Goal: Understand process/instructions: Learn how to perform a task or action

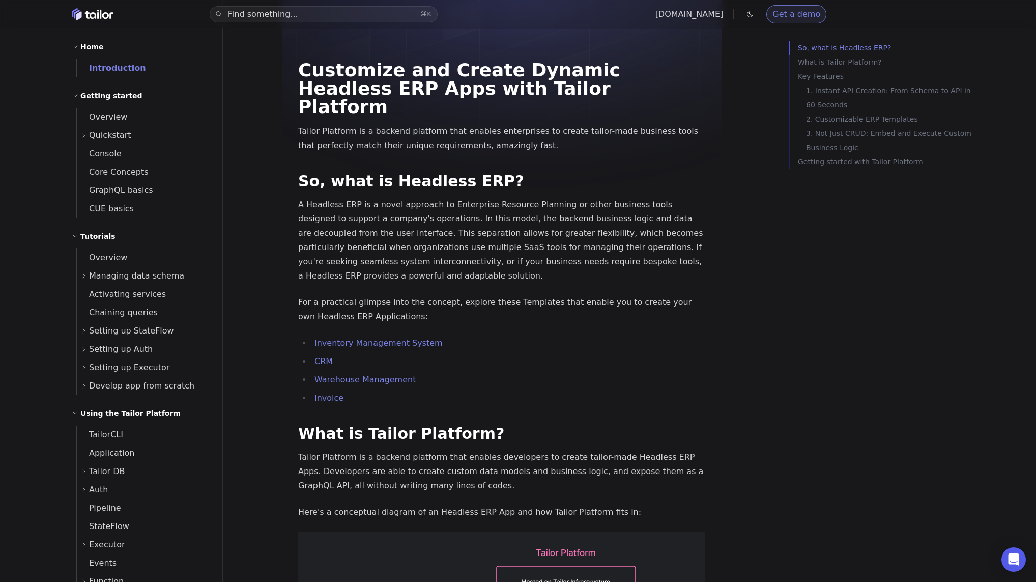
click at [421, 202] on p "A Headless ERP is a novel approach to Enterprise Resource Planning or other bus…" at bounding box center [501, 240] width 407 height 86
click at [447, 247] on p "A Headless ERP is a novel approach to Enterprise Resource Planning or other bus…" at bounding box center [501, 240] width 407 height 86
click at [434, 200] on p "A Headless ERP is a novel approach to Enterprise Resource Planning or other bus…" at bounding box center [501, 240] width 407 height 86
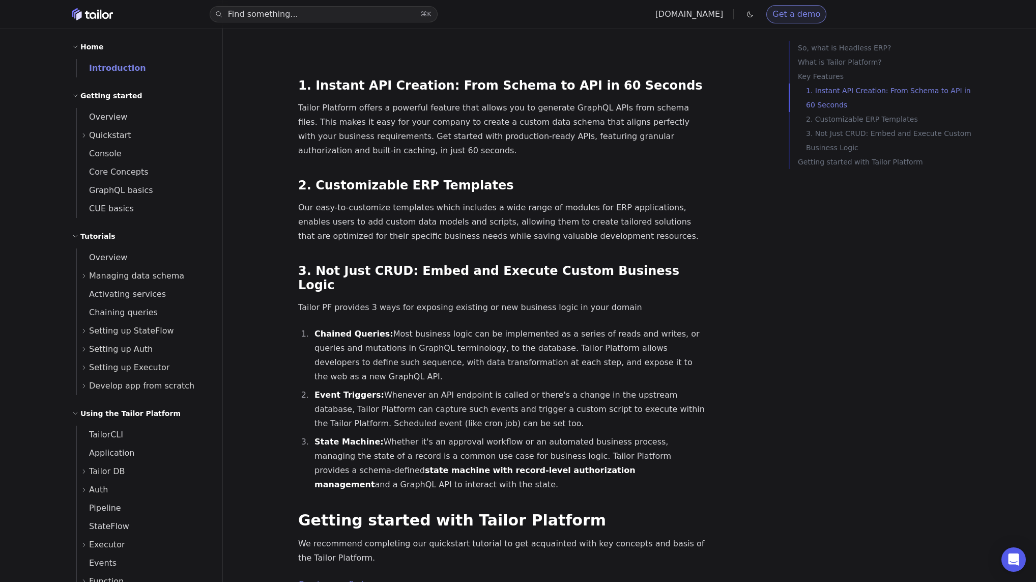
scroll to position [1103, 0]
click at [404, 200] on p "Our easy-to-customize templates which includes a wide range of modules for ERP …" at bounding box center [501, 221] width 407 height 43
click at [421, 100] on p "Tailor Platform offers a powerful feature that allows you to generate GraphQL A…" at bounding box center [501, 128] width 407 height 57
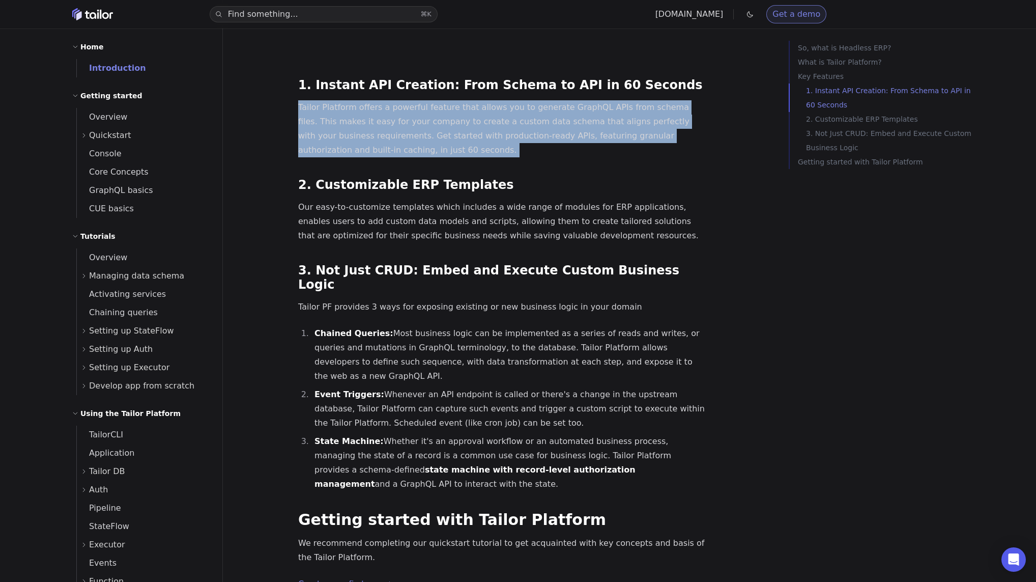
click at [418, 100] on p "Tailor Platform offers a powerful feature that allows you to generate GraphQL A…" at bounding box center [501, 128] width 407 height 57
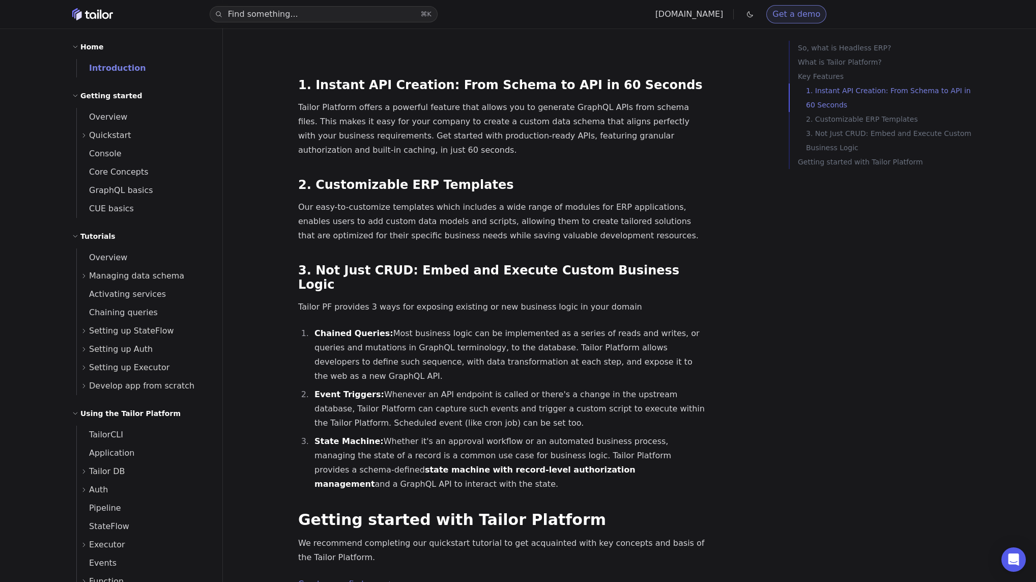
click at [418, 100] on p "Tailor Platform offers a powerful feature that allows you to generate GraphQL A…" at bounding box center [501, 128] width 407 height 57
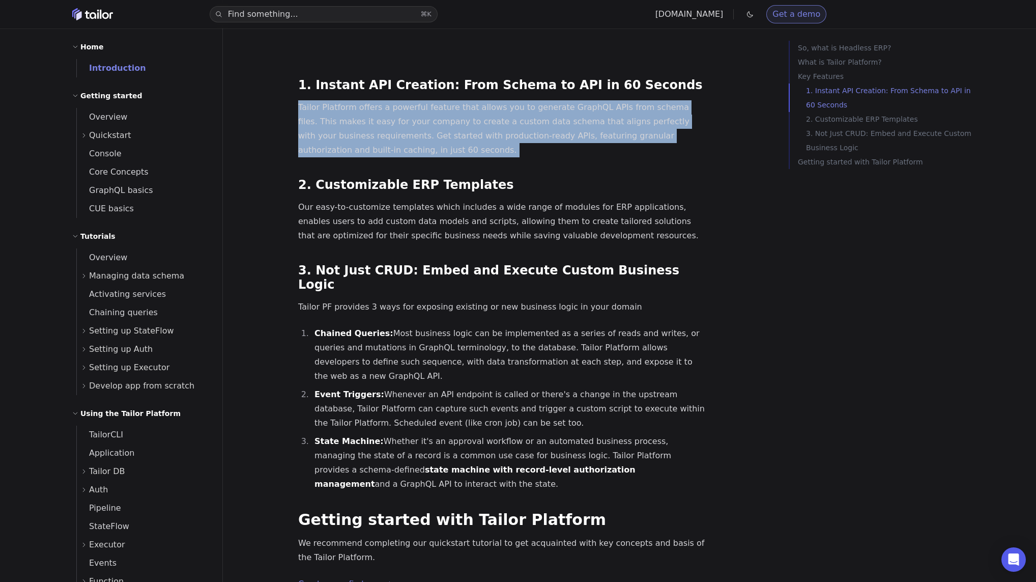
click at [418, 100] on p "Tailor Platform offers a powerful feature that allows you to generate GraphQL A…" at bounding box center [501, 128] width 407 height 57
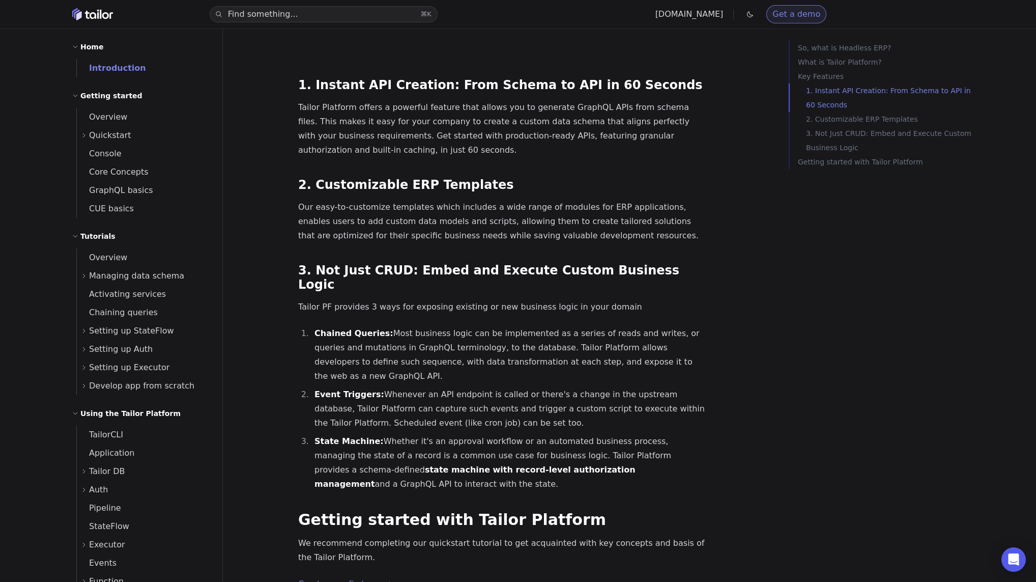
click at [426, 200] on p "Our easy-to-customize templates which includes a wide range of modules for ERP …" at bounding box center [501, 221] width 407 height 43
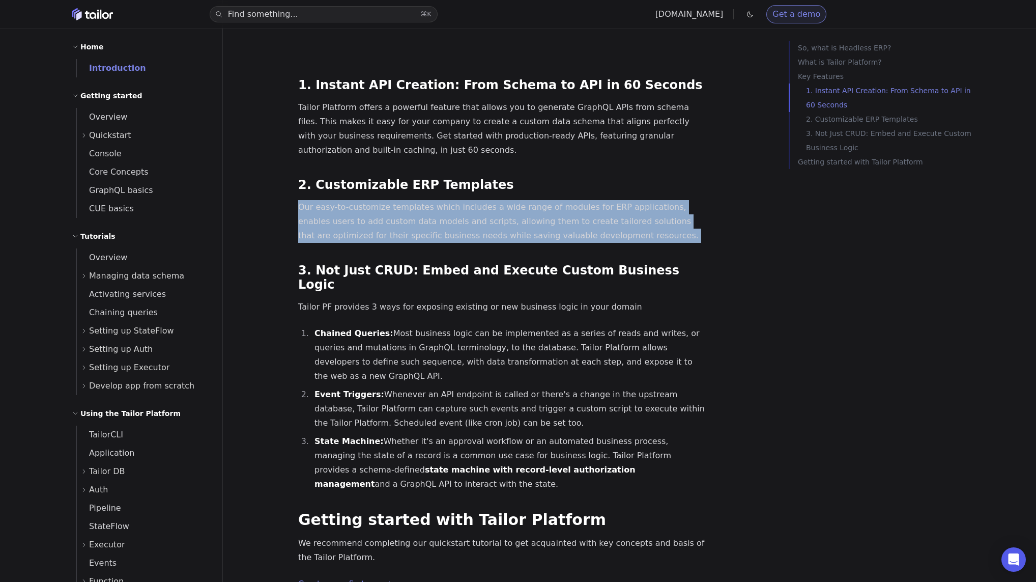
click at [447, 200] on p "Our easy-to-customize templates which includes a wide range of modules for ERP …" at bounding box center [501, 221] width 407 height 43
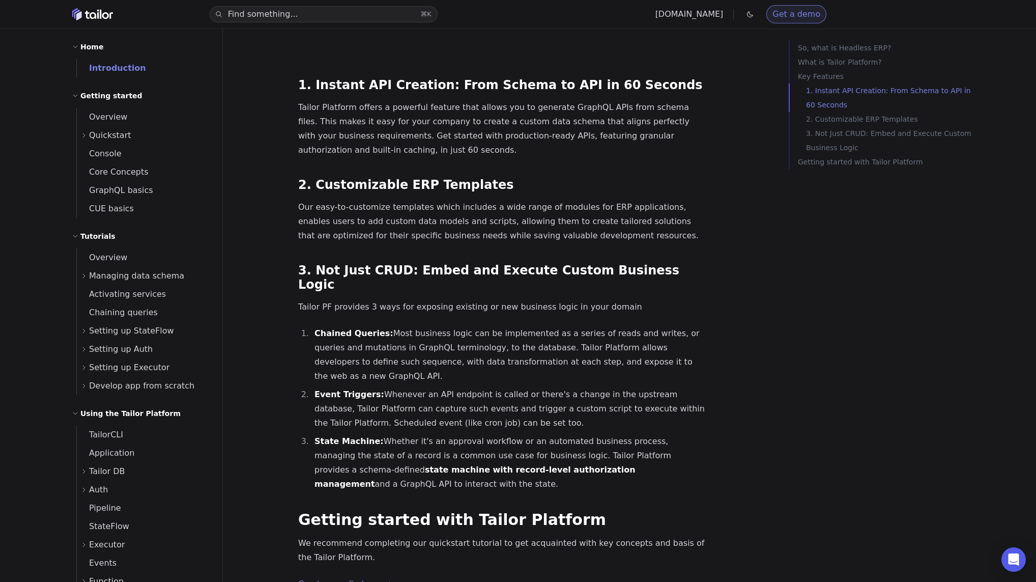
click at [457, 326] on li "Chained Queries: Most business logic can be implemented as a series of reads an…" at bounding box center [508, 354] width 394 height 57
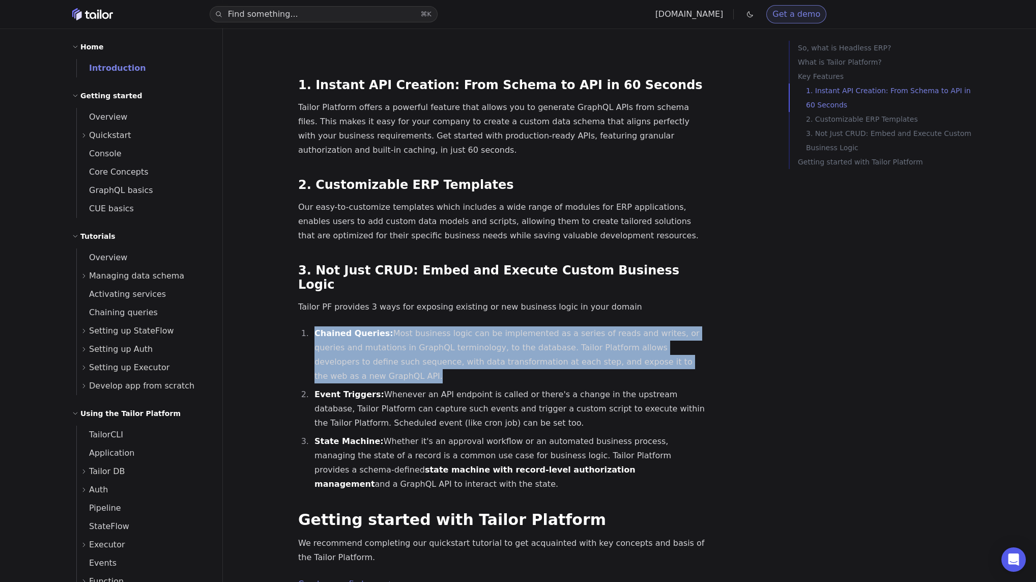
click at [457, 326] on li "Chained Queries: Most business logic can be implemented as a series of reads an…" at bounding box center [508, 354] width 394 height 57
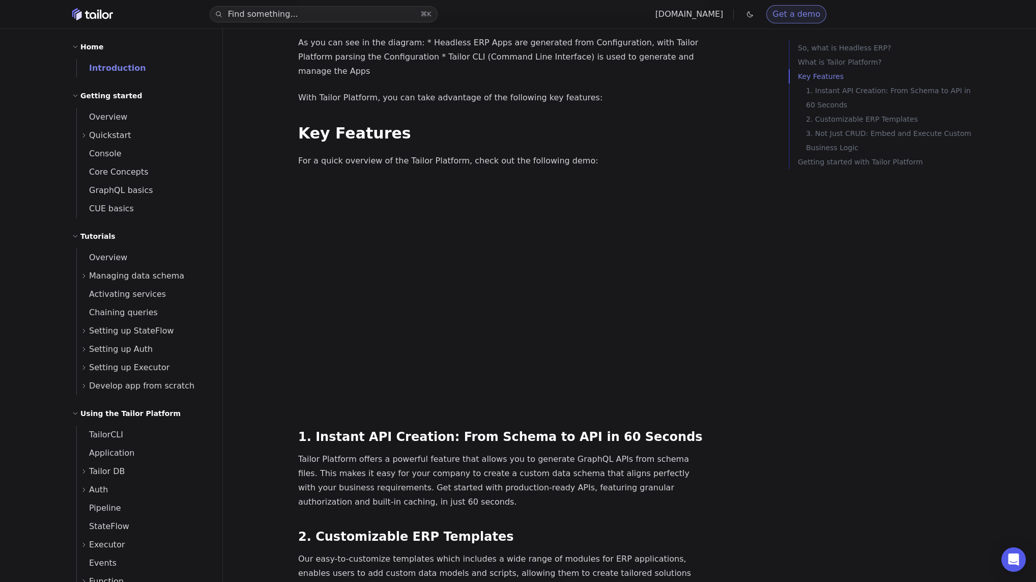
scroll to position [735, 0]
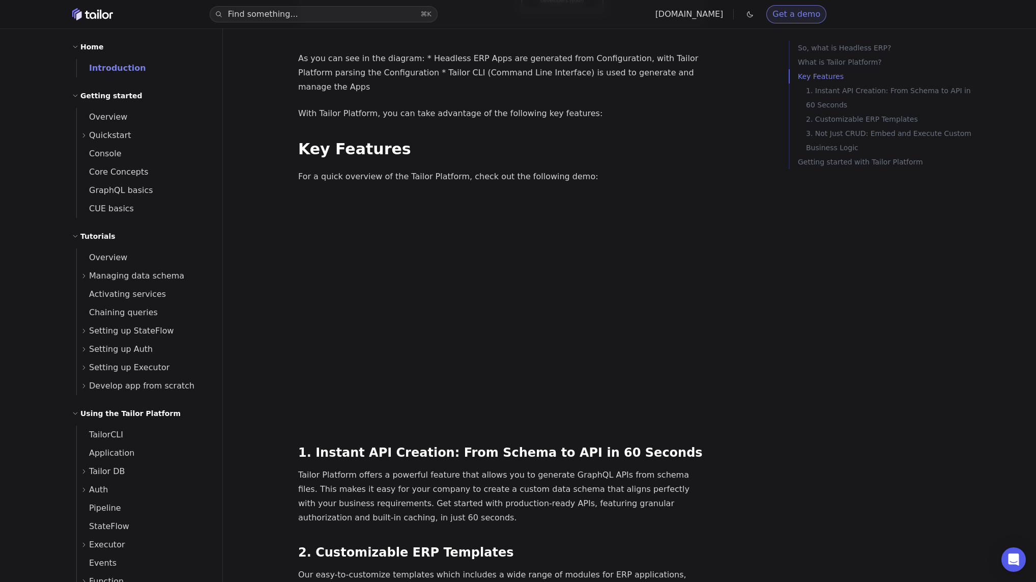
click at [812, 353] on div "So, what is Headless ERP? What is Tailor Platform? Key Features 1. Instant API …" at bounding box center [880, 332] width 183 height 582
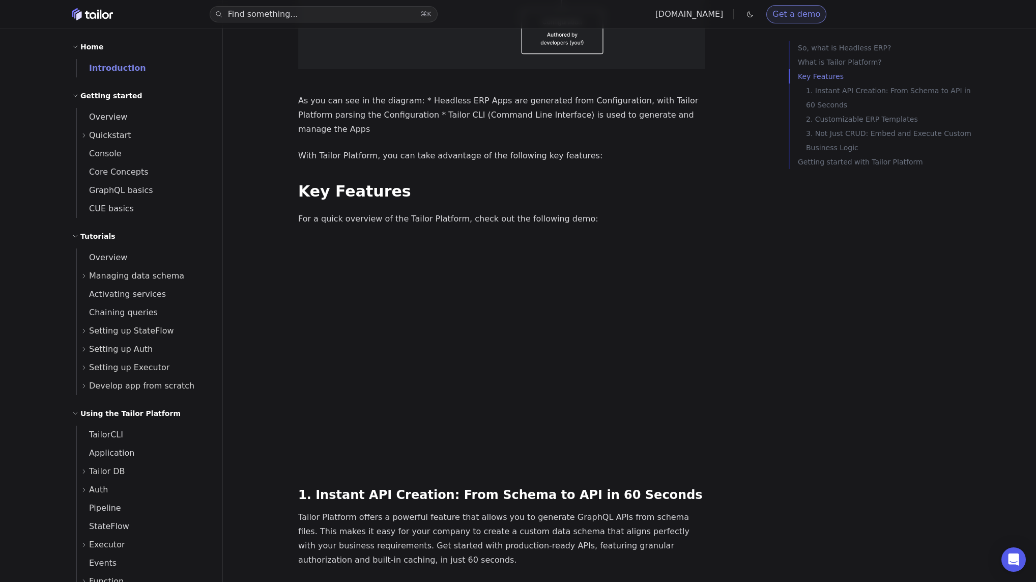
scroll to position [696, 0]
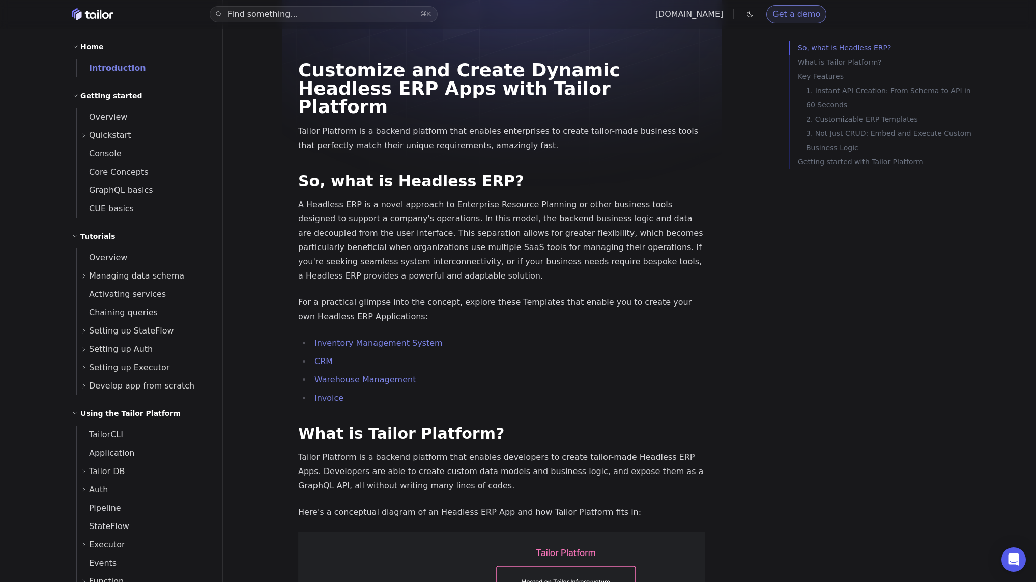
click at [589, 231] on p "A Headless ERP is a novel approach to Enterprise Resource Planning or other bus…" at bounding box center [501, 240] width 407 height 86
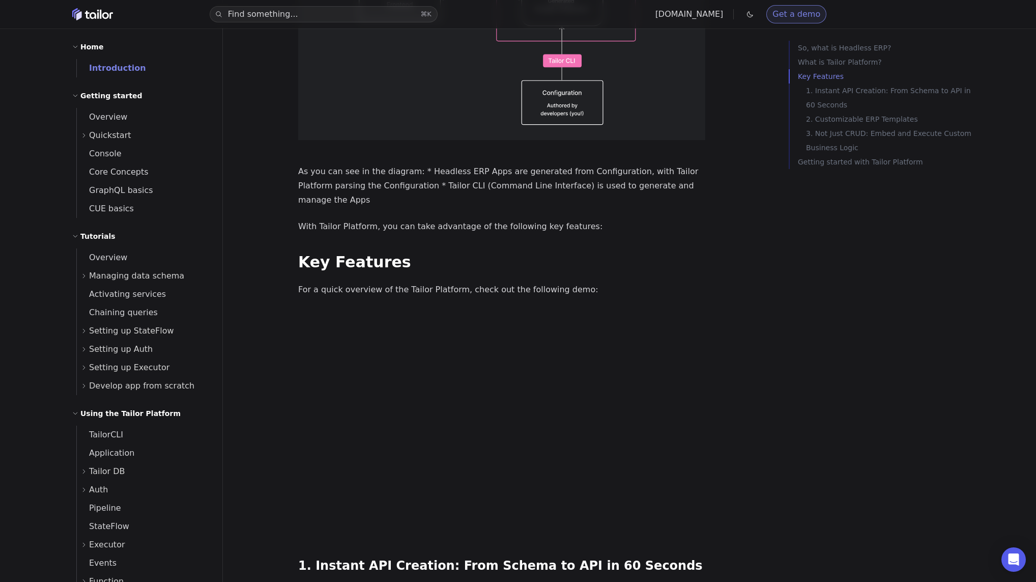
scroll to position [623, 0]
click at [478, 248] on div "Customize and Create Dynamic Headless ERP Apps with Tailor Platform Tailor Plat…" at bounding box center [501, 254] width 407 height 1633
click at [639, 282] on p "For a quick overview of the Tailor Platform, check out the following demo:" at bounding box center [501, 289] width 407 height 14
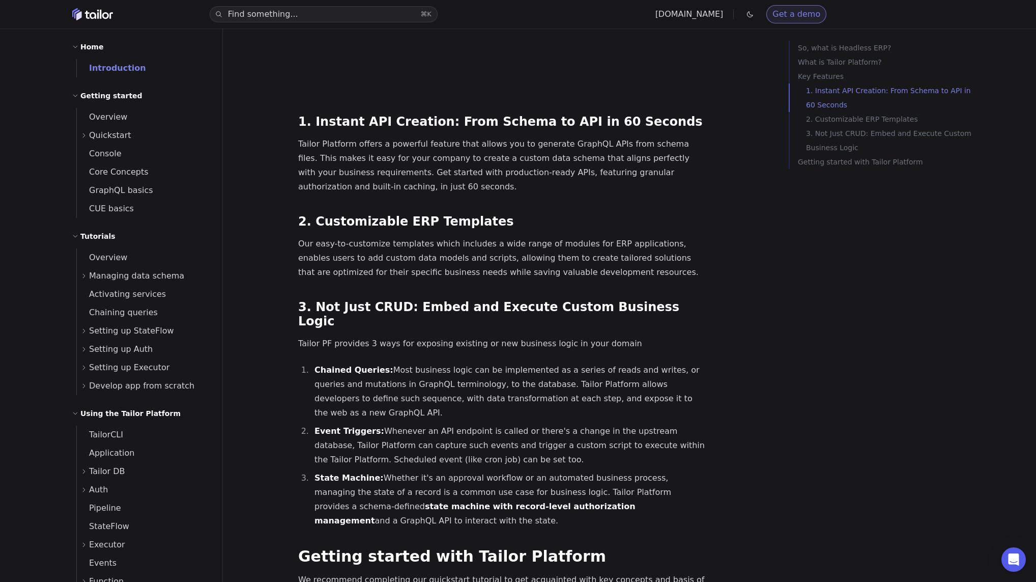
scroll to position [1131, 0]
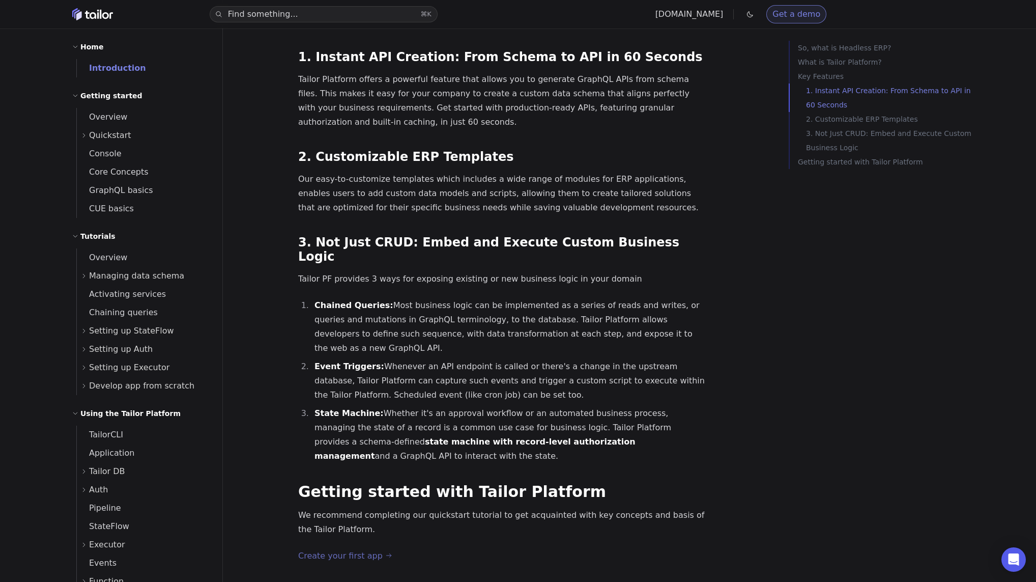
click at [373, 549] on link "Create your first app" at bounding box center [345, 556] width 94 height 14
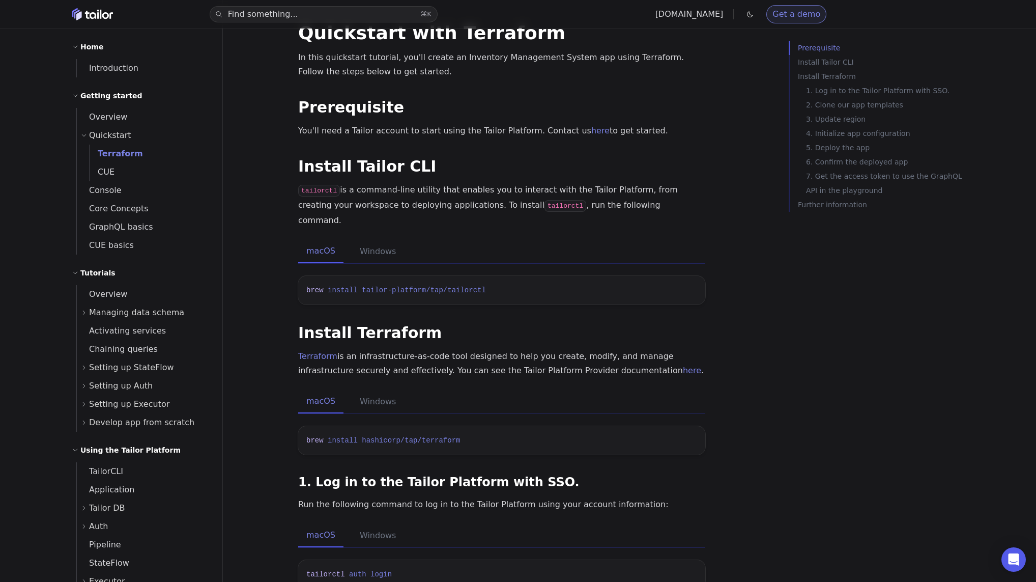
scroll to position [38, 0]
click at [435, 286] on span "tailor-platform/tap/tailorctl" at bounding box center [424, 290] width 124 height 8
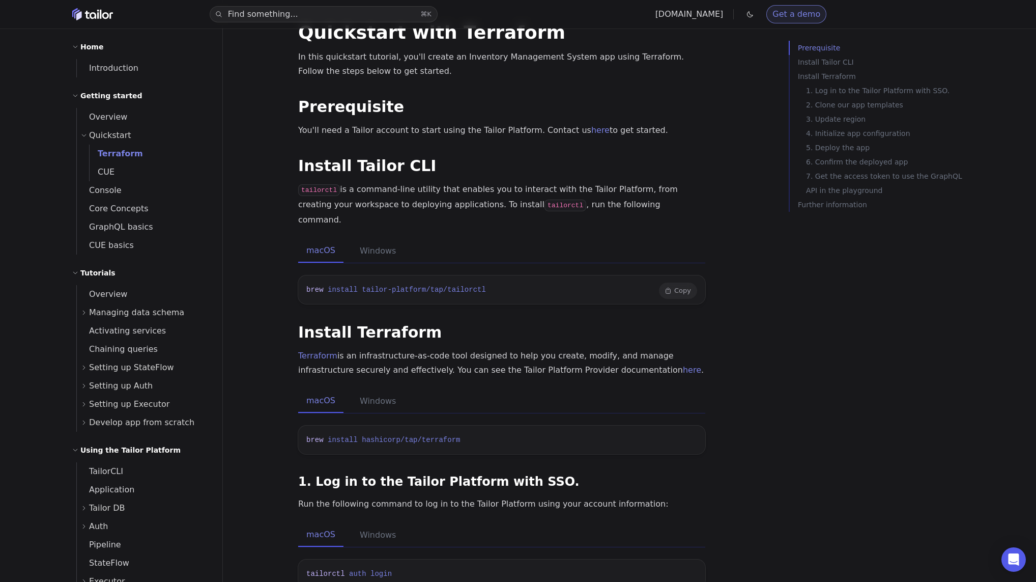
click at [688, 282] on button "Copy Copied!" at bounding box center [678, 290] width 38 height 16
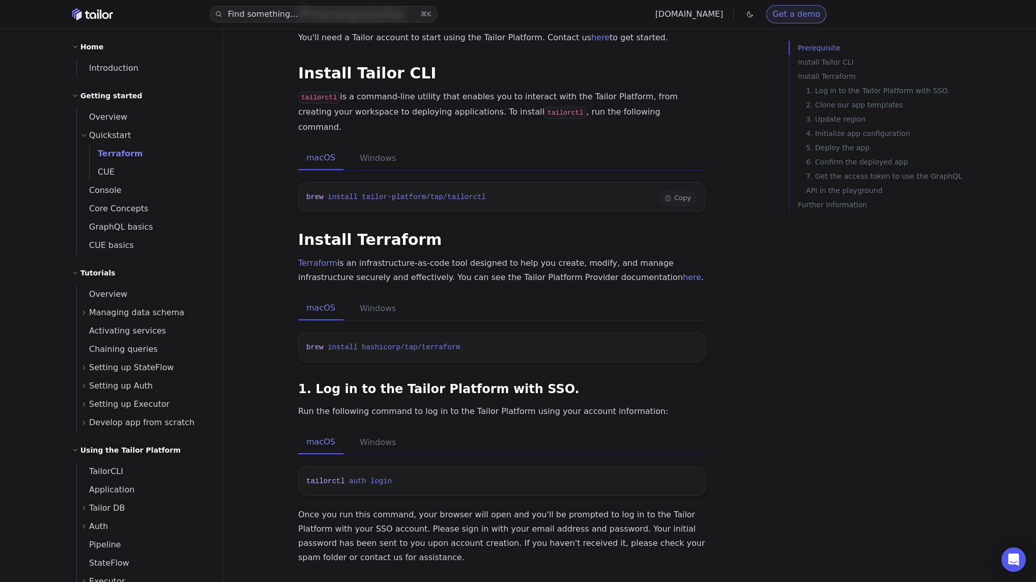
scroll to position [137, 0]
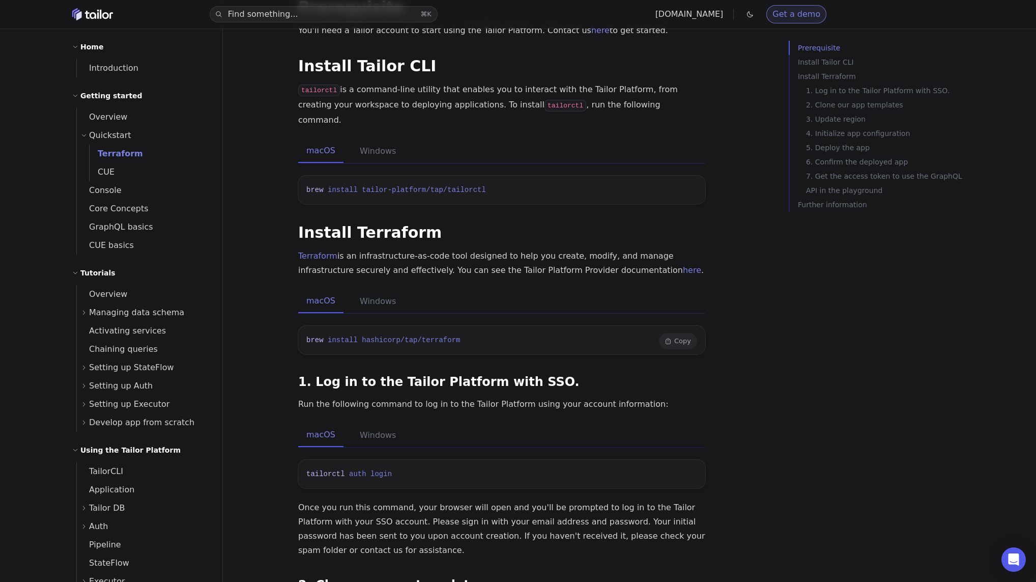
click at [684, 333] on button "Copy Copied!" at bounding box center [678, 341] width 38 height 16
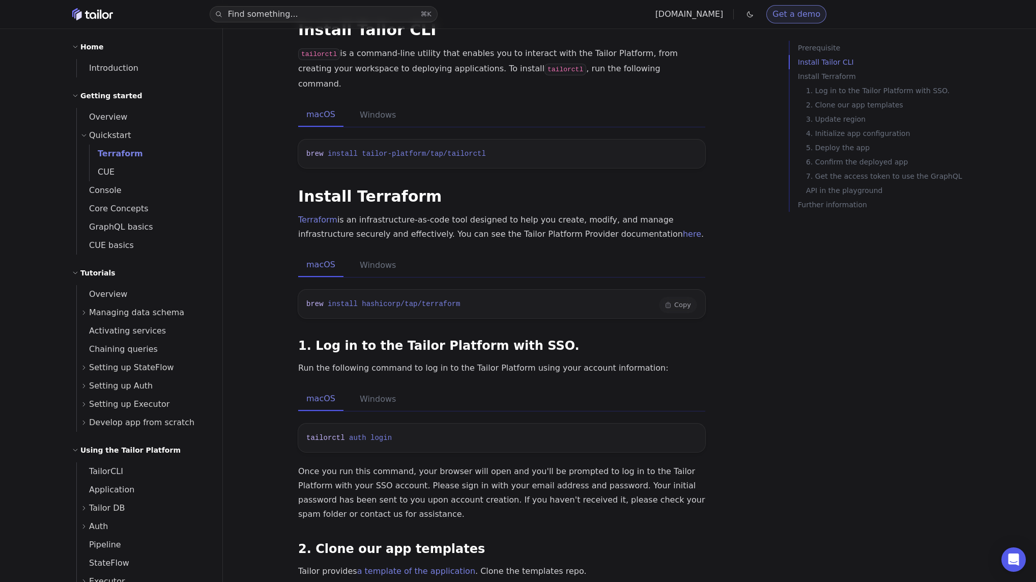
scroll to position [175, 0]
click at [548, 359] on p "Run the following command to log in to the Tailor Platform using your account i…" at bounding box center [501, 366] width 407 height 14
click at [670, 429] on button "Copy Copied!" at bounding box center [678, 437] width 38 height 16
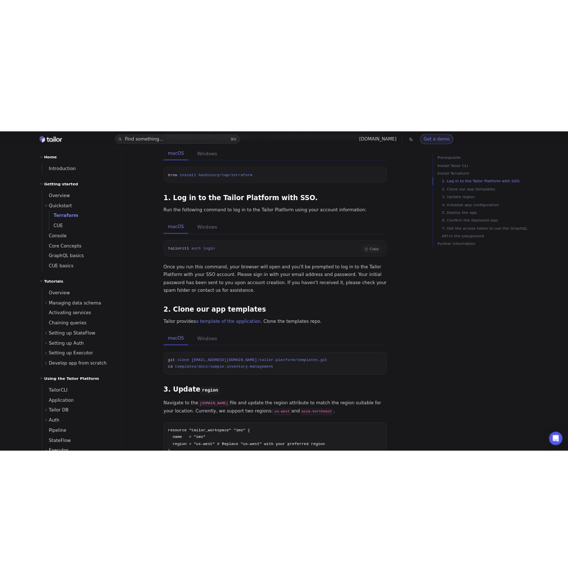
scroll to position [397, 0]
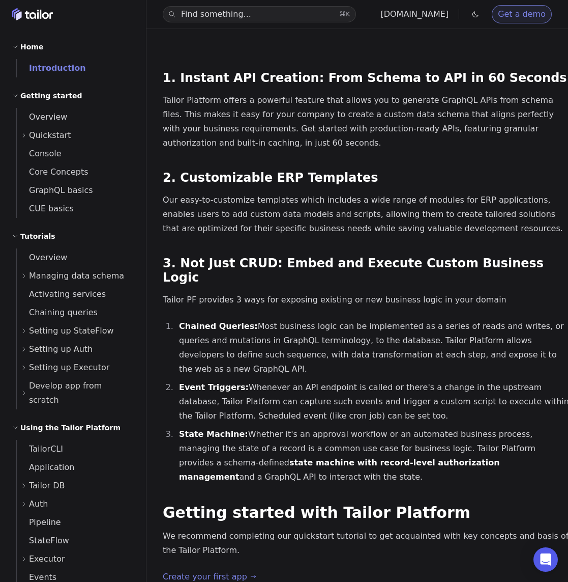
scroll to position [1131, 0]
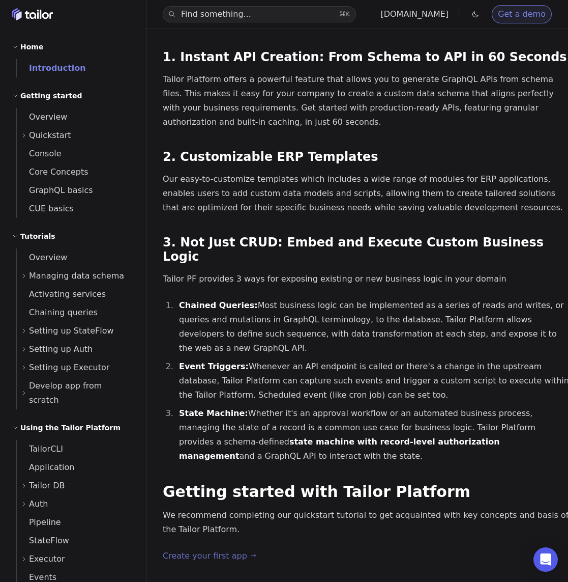
click at [236, 549] on link "Create your first app" at bounding box center [210, 556] width 94 height 14
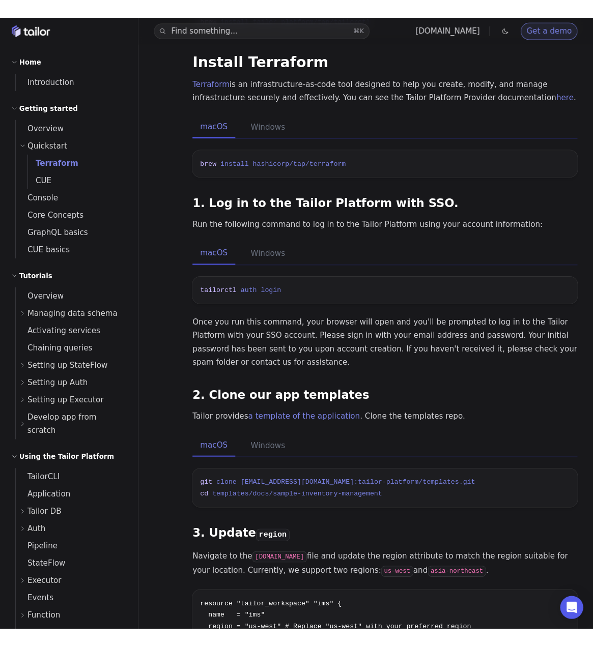
scroll to position [324, 0]
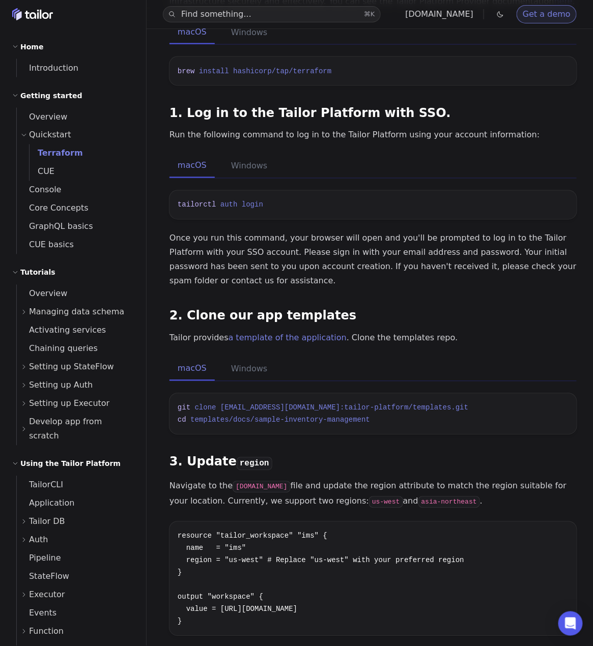
scroll to position [409, 0]
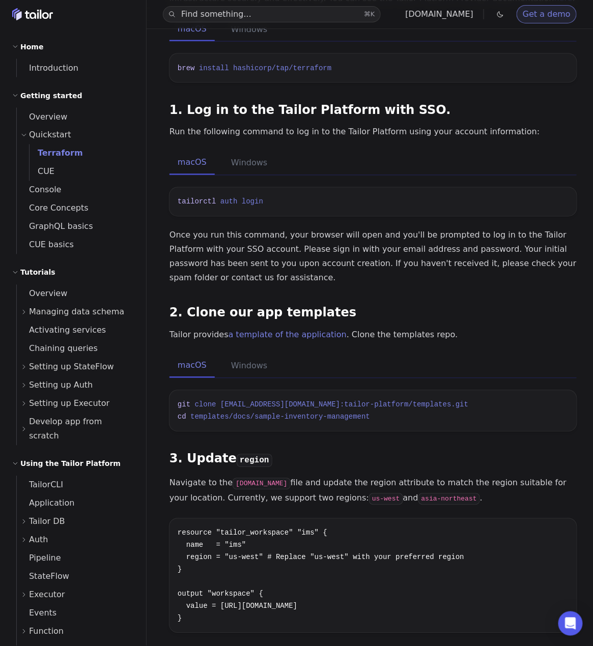
click at [403, 235] on p "Once you run this command, your browser will open and you'll be prompted to log…" at bounding box center [372, 257] width 407 height 57
click at [325, 330] on link "a template of the application" at bounding box center [288, 335] width 118 height 10
click at [350, 401] on span "git@github.com:tailor-platform/templates.git" at bounding box center [344, 405] width 248 height 8
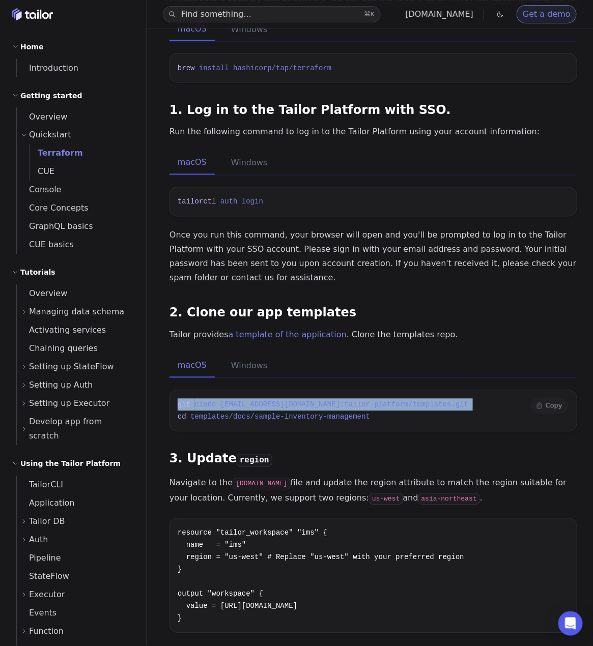
copy code "git clone git@github.com:tailor-platform/templates.git"
click at [436, 417] on div "Quickstart with Terraform In this quickstart tutorial, you'll create an Invento…" at bounding box center [372, 634] width 407 height 1965
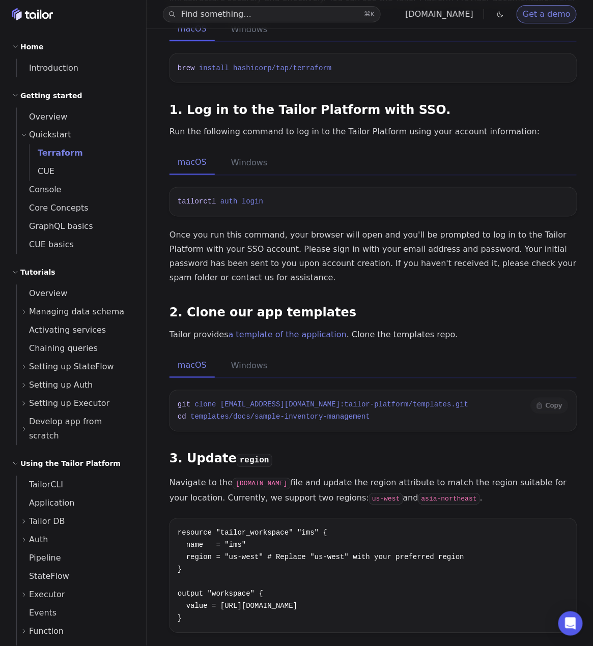
click at [326, 401] on span "git@github.com:tailor-platform/templates.git" at bounding box center [344, 405] width 248 height 8
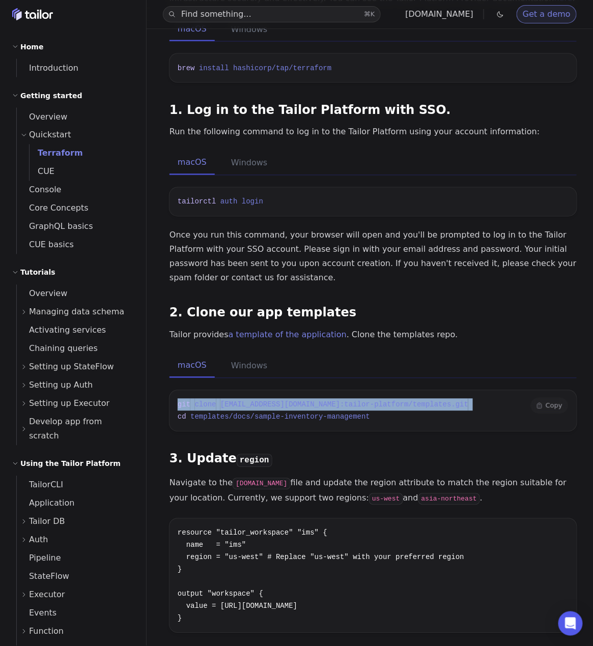
copy code "git clone git@github.com:tailor-platform/templates.git"
click at [425, 391] on pre "git clone git@github.com:tailor-platform/templates.git cd templates/docs/sample…" at bounding box center [372, 411] width 407 height 41
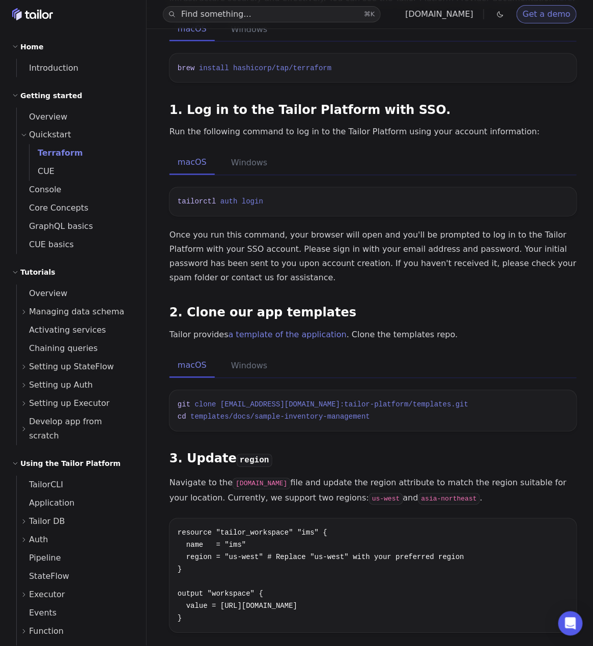
click at [476, 418] on div "Quickstart with Terraform In this quickstart tutorial, you'll create an Invento…" at bounding box center [372, 634] width 407 height 1965
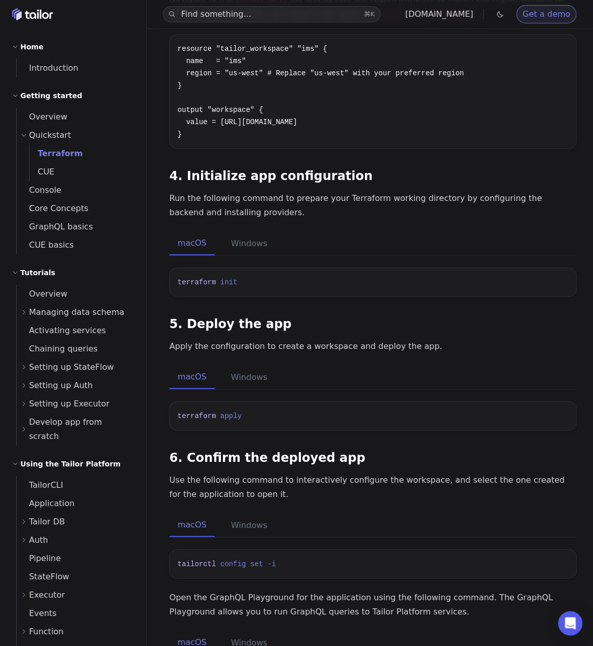
scroll to position [902, 0]
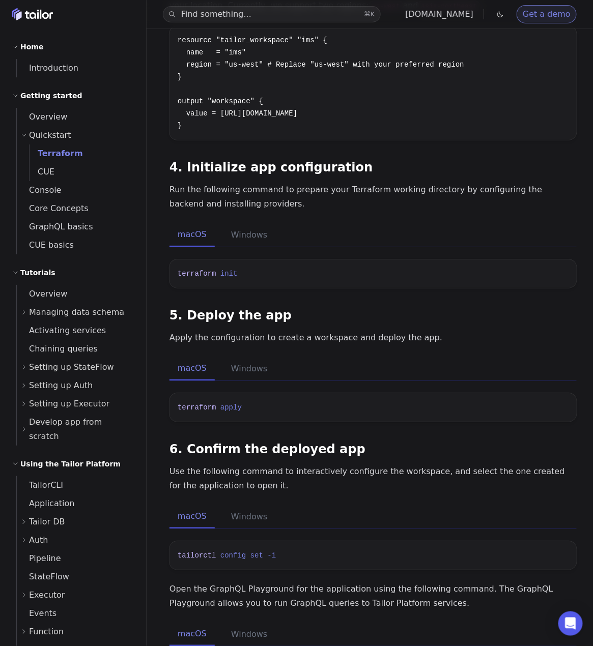
click at [219, 331] on p "Apply the configuration to create a workspace and deploy the app." at bounding box center [372, 338] width 407 height 14
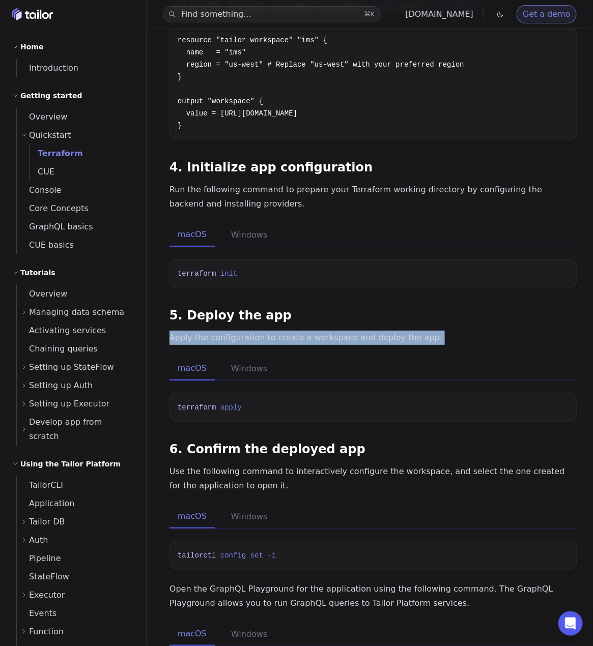
click at [326, 331] on p "Apply the configuration to create a workspace and deploy the app." at bounding box center [372, 338] width 407 height 14
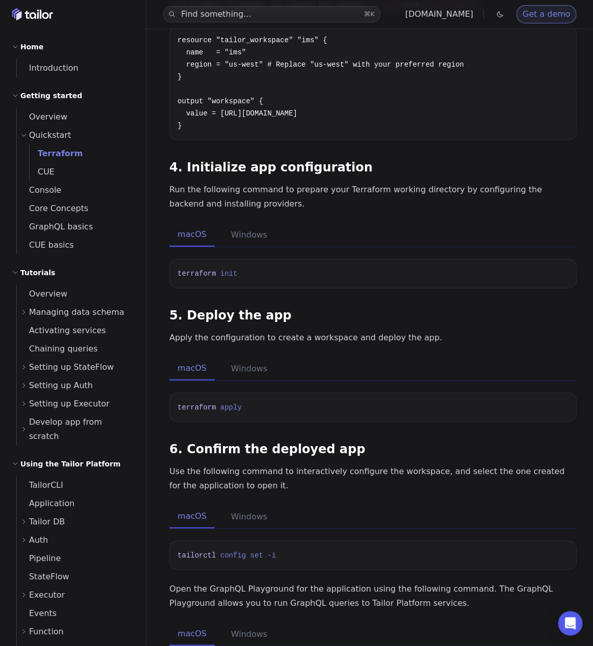
click at [326, 331] on p "Apply the configuration to create a workspace and deploy the app." at bounding box center [372, 338] width 407 height 14
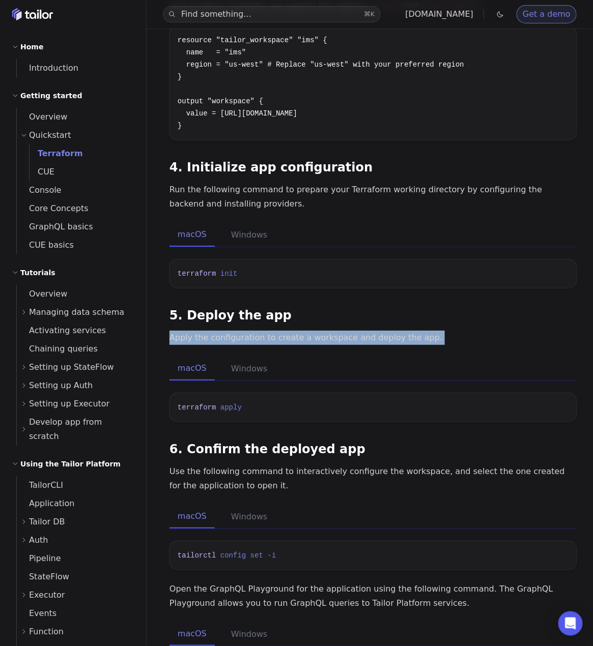
click at [326, 331] on p "Apply the configuration to create a workspace and deploy the app." at bounding box center [372, 338] width 407 height 14
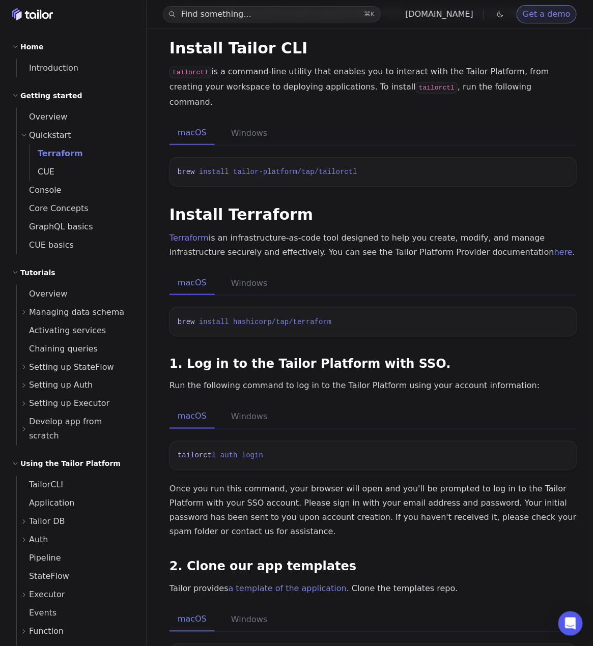
scroll to position [149, 0]
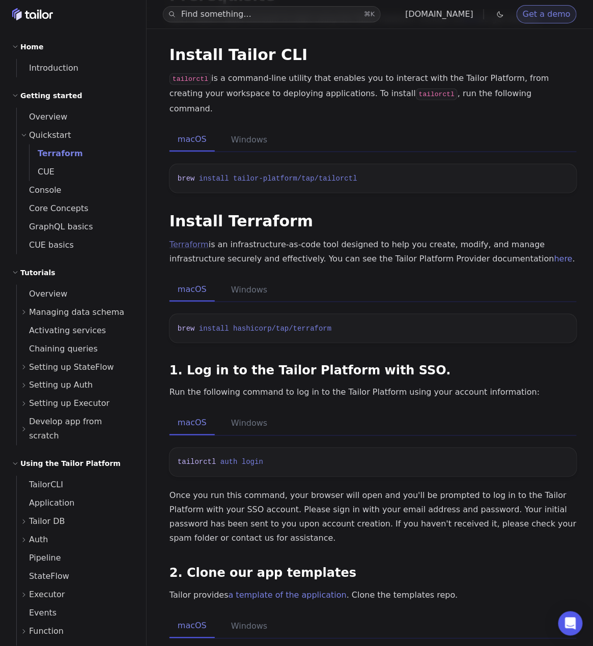
click at [194, 240] on link "Terraform" at bounding box center [188, 245] width 39 height 10
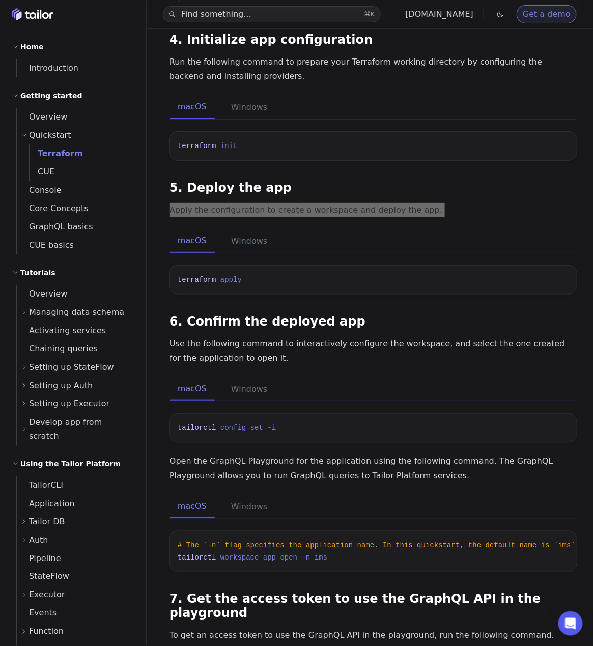
scroll to position [1031, 0]
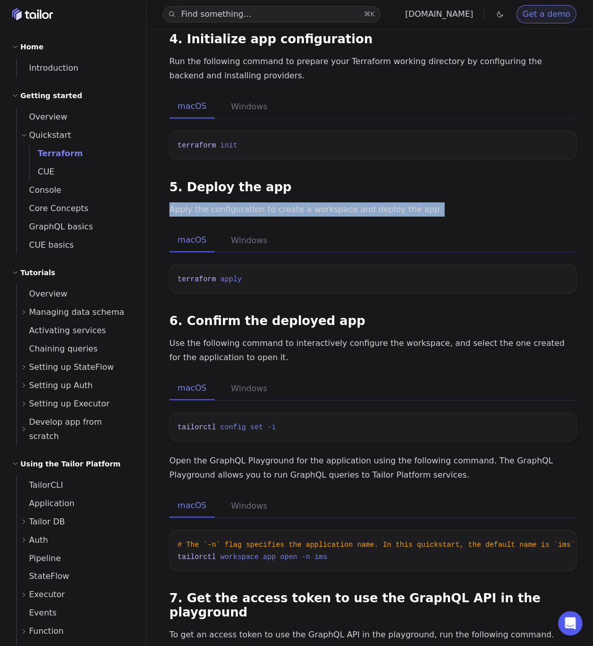
click at [334, 314] on h3 "6. Confirm the deployed app" at bounding box center [372, 321] width 407 height 14
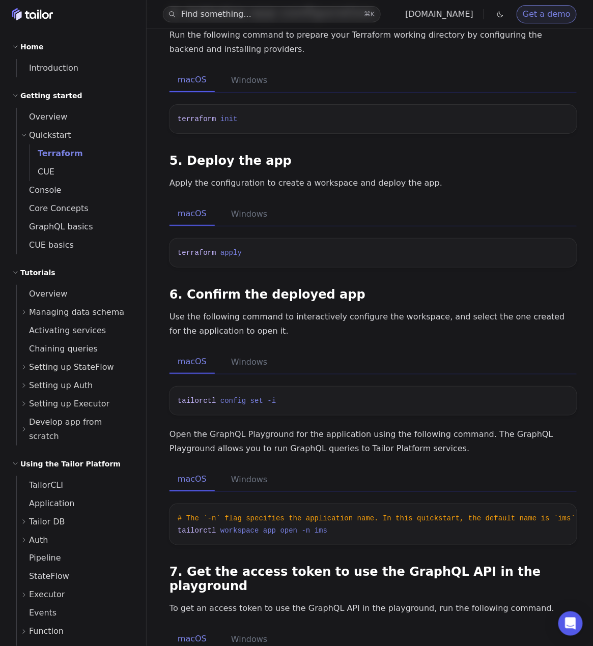
scroll to position [1059, 0]
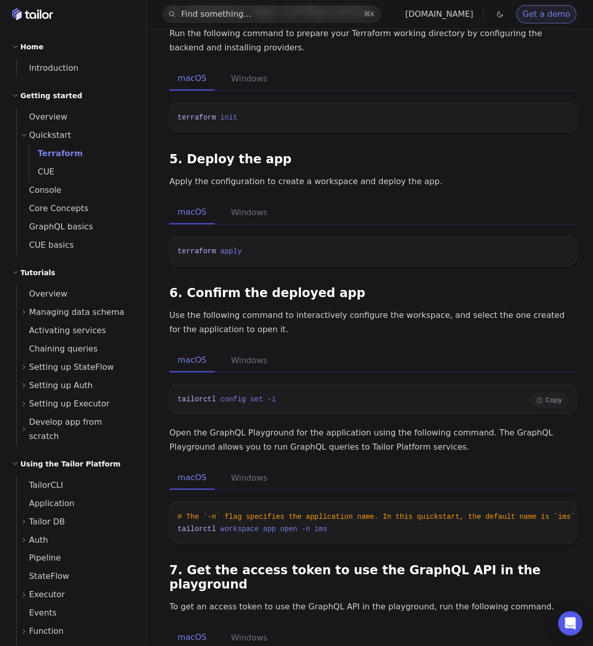
click at [244, 395] on span "config" at bounding box center [232, 399] width 25 height 8
copy code "tailorctl config set -i"
click at [388, 308] on p "Use the following command to interactively configure the workspace, and select …" at bounding box center [372, 322] width 407 height 29
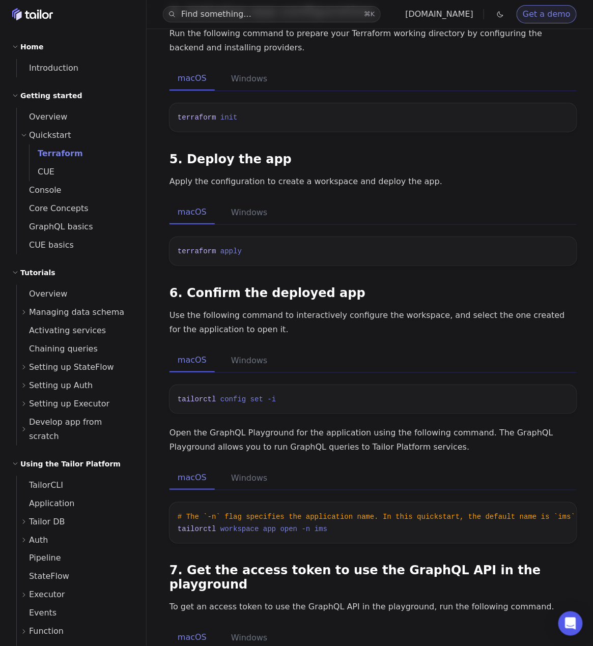
click at [324, 308] on p "Use the following command to interactively configure the workspace, and select …" at bounding box center [372, 322] width 407 height 29
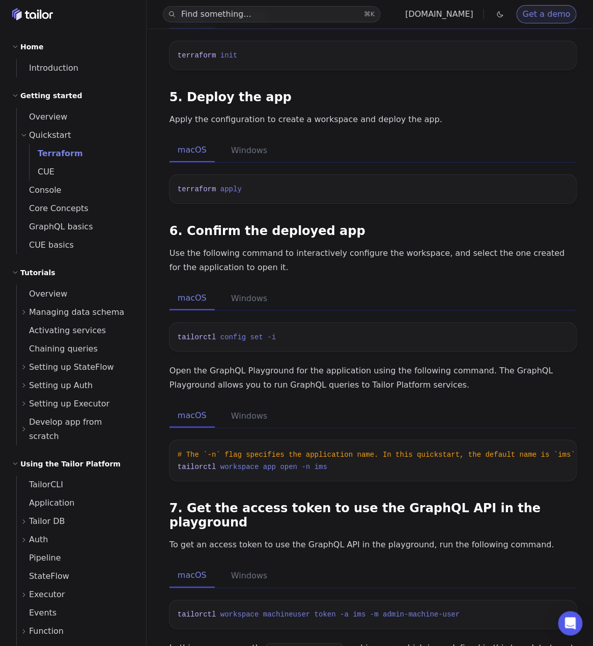
scroll to position [1146, 0]
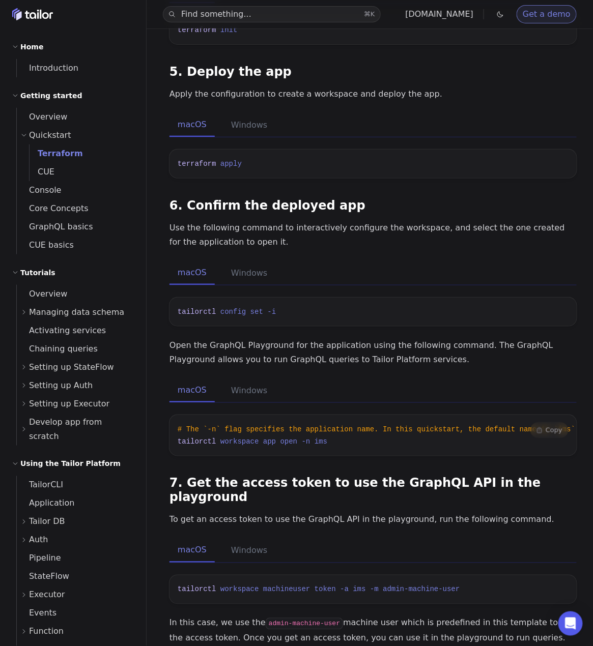
click at [278, 438] on span at bounding box center [278, 442] width 4 height 8
click at [402, 425] on span "# The `-n` flag specifies the application name. In this quickstart, the default…" at bounding box center [379, 429] width 402 height 8
click at [288, 438] on span "open" at bounding box center [288, 442] width 17 height 8
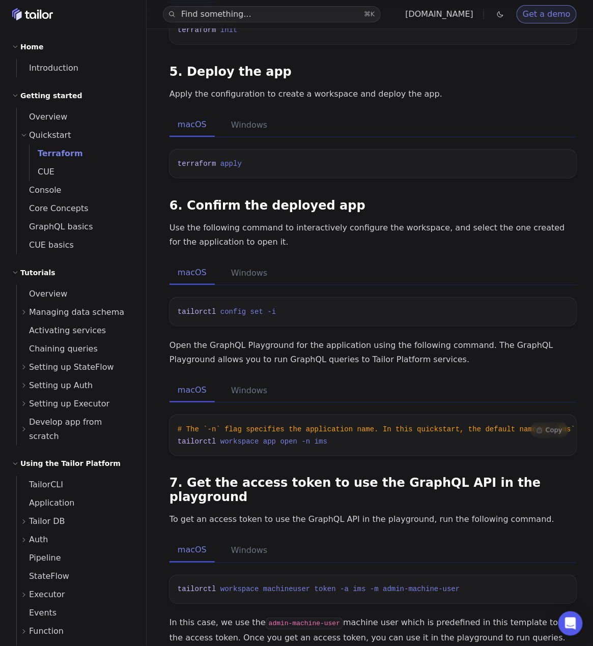
click at [288, 438] on span "open" at bounding box center [288, 442] width 17 height 8
copy code "tailorctl workspace app open -n ims"
click at [340, 424] on pre "# The `-n` flag specifies the application name. In this quickstart, the default…" at bounding box center [372, 435] width 407 height 41
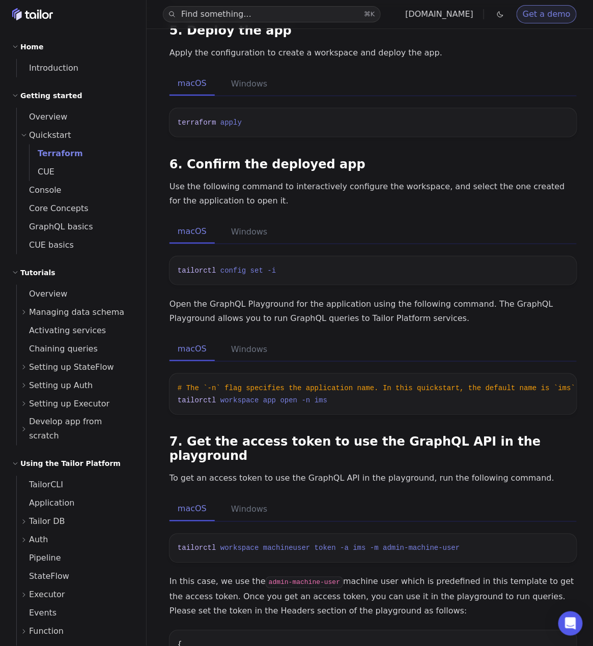
scroll to position [1192, 0]
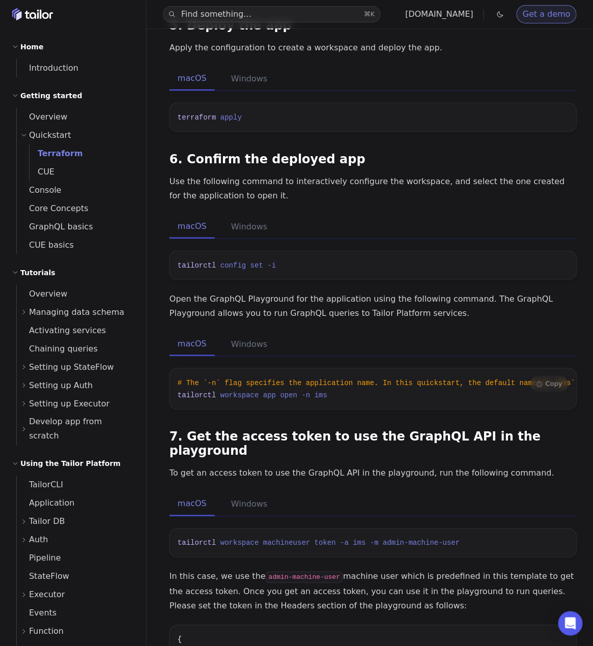
click at [268, 391] on span "app" at bounding box center [269, 395] width 13 height 8
click at [374, 374] on pre "# The `-n` flag specifies the application name. In this quickstart, the default…" at bounding box center [372, 389] width 407 height 41
drag, startPoint x: 329, startPoint y: 378, endPoint x: 174, endPoint y: 372, distance: 155.3
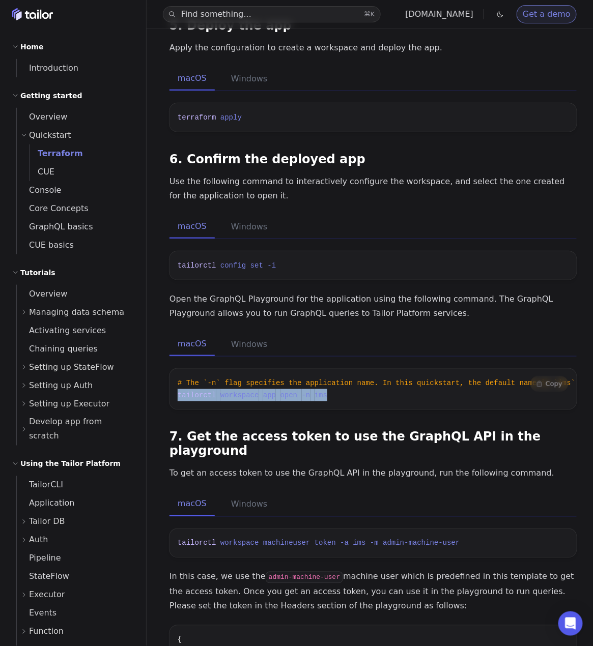
click at [174, 372] on pre "# The `-n` flag specifies the application name. In this quickstart, the default…" at bounding box center [372, 389] width 407 height 41
copy span "tailorctl workspace app open -n ims"
click at [355, 371] on pre "# The `-n` flag specifies the application name. In this quickstart, the default…" at bounding box center [372, 389] width 407 height 41
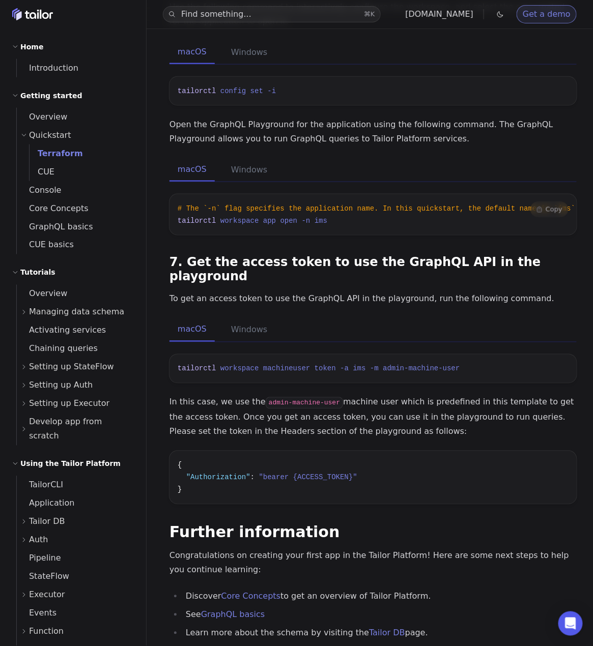
scroll to position [1376, 0]
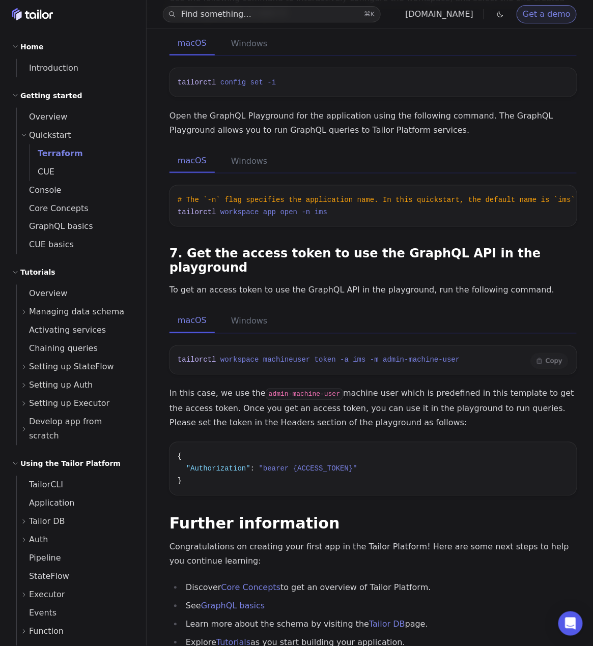
click at [280, 356] on span "machineuser" at bounding box center [286, 360] width 47 height 8
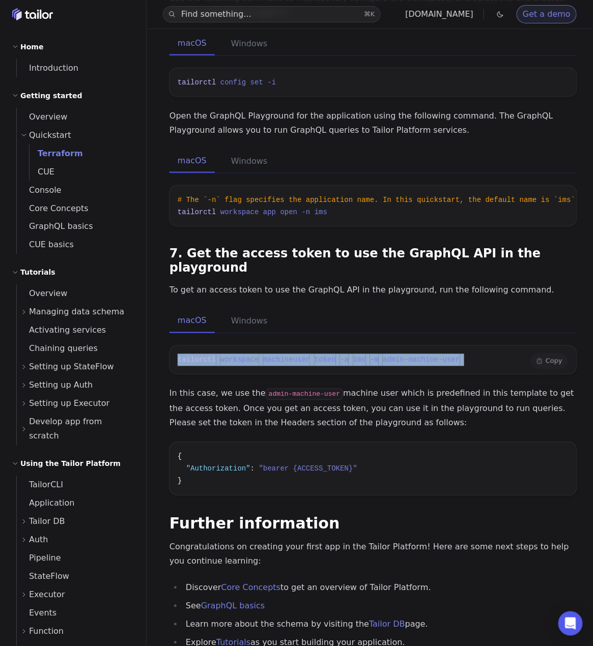
click at [383, 346] on pre "tailorctl workspace machineuser token -a ims -m admin-machine-user" at bounding box center [372, 360] width 407 height 29
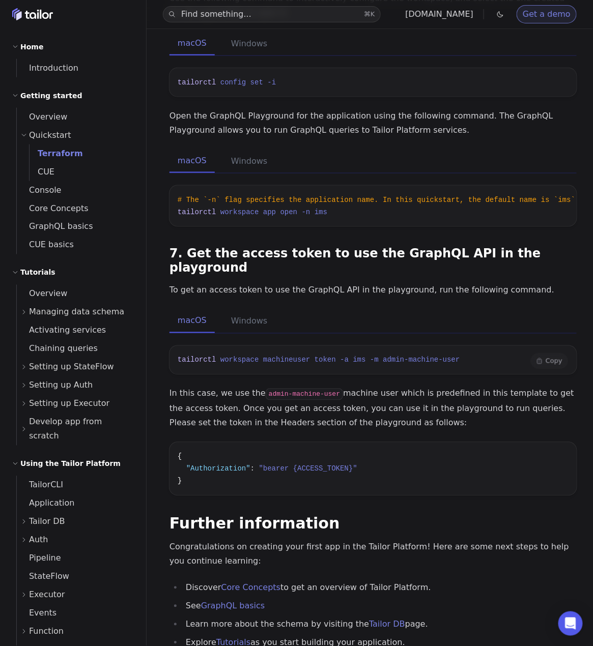
click at [333, 356] on span "token" at bounding box center [325, 360] width 21 height 8
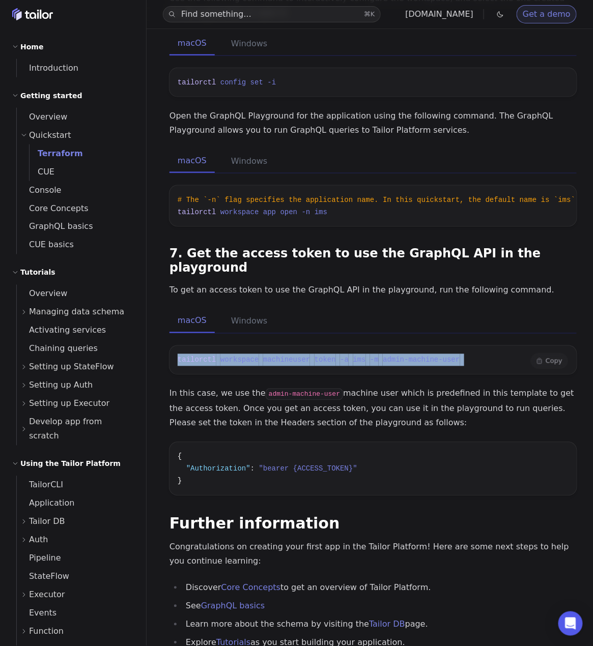
click at [333, 356] on span "token" at bounding box center [325, 360] width 21 height 8
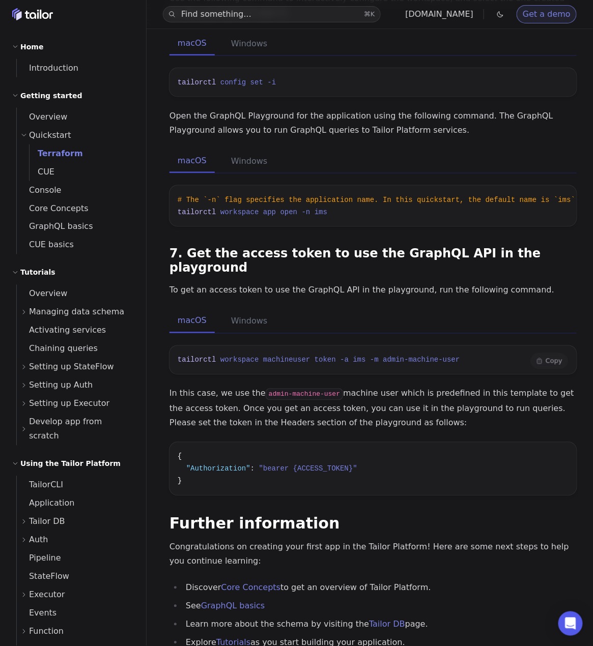
click at [333, 356] on span "token" at bounding box center [325, 360] width 21 height 8
click at [487, 346] on pre "tailorctl workspace machineuser token -a ims -m admin-machine-user" at bounding box center [372, 360] width 407 height 29
click at [555, 353] on button "Copy Copied!" at bounding box center [549, 361] width 38 height 16
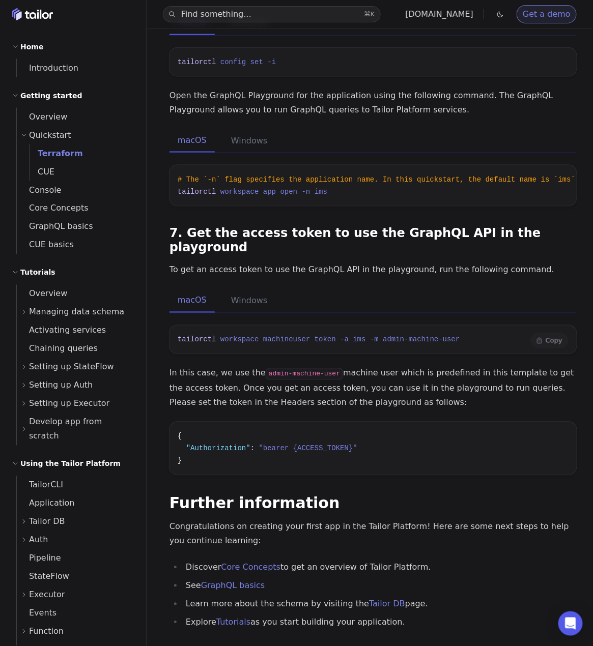
scroll to position [1397, 0]
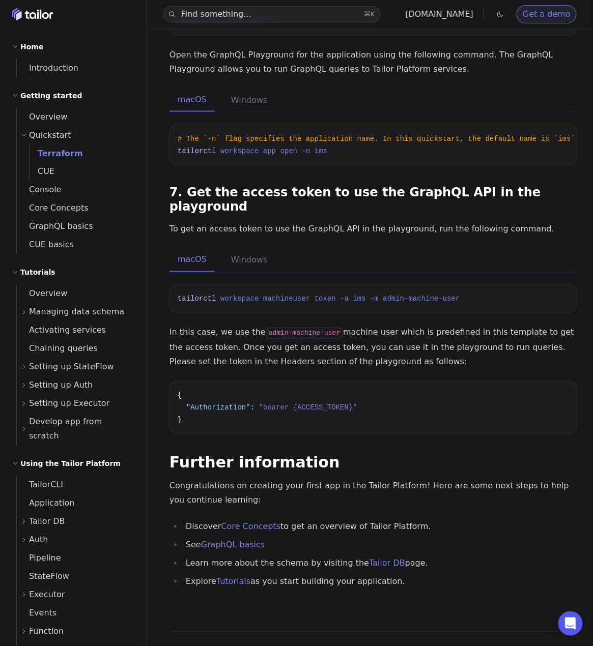
scroll to position [1450, 0]
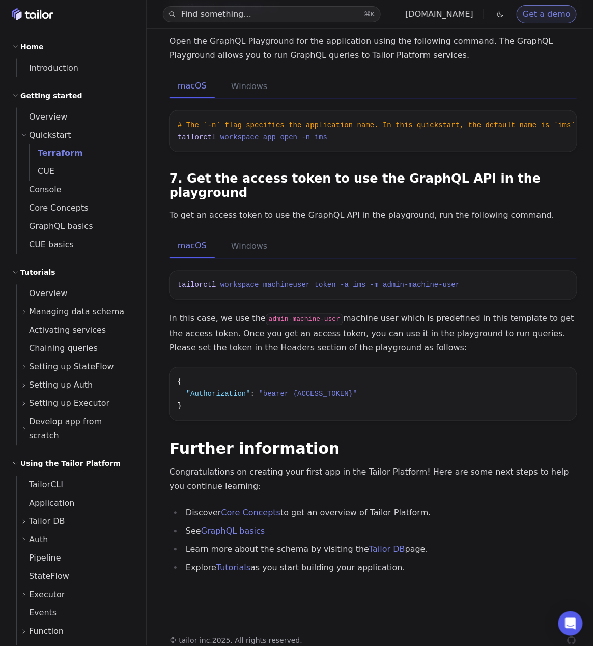
click at [299, 314] on code "admin-machine-user" at bounding box center [304, 320] width 77 height 12
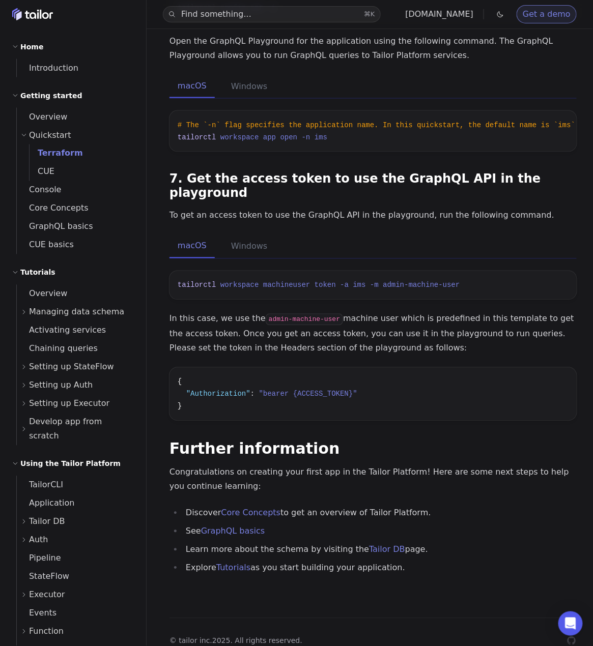
click at [297, 312] on p "In this case, we use the admin-machine-user machine user which is predefined in…" at bounding box center [372, 334] width 407 height 44
click at [560, 375] on button "Copy Copied!" at bounding box center [549, 383] width 38 height 16
click at [390, 441] on h2 "Further information" at bounding box center [372, 449] width 407 height 16
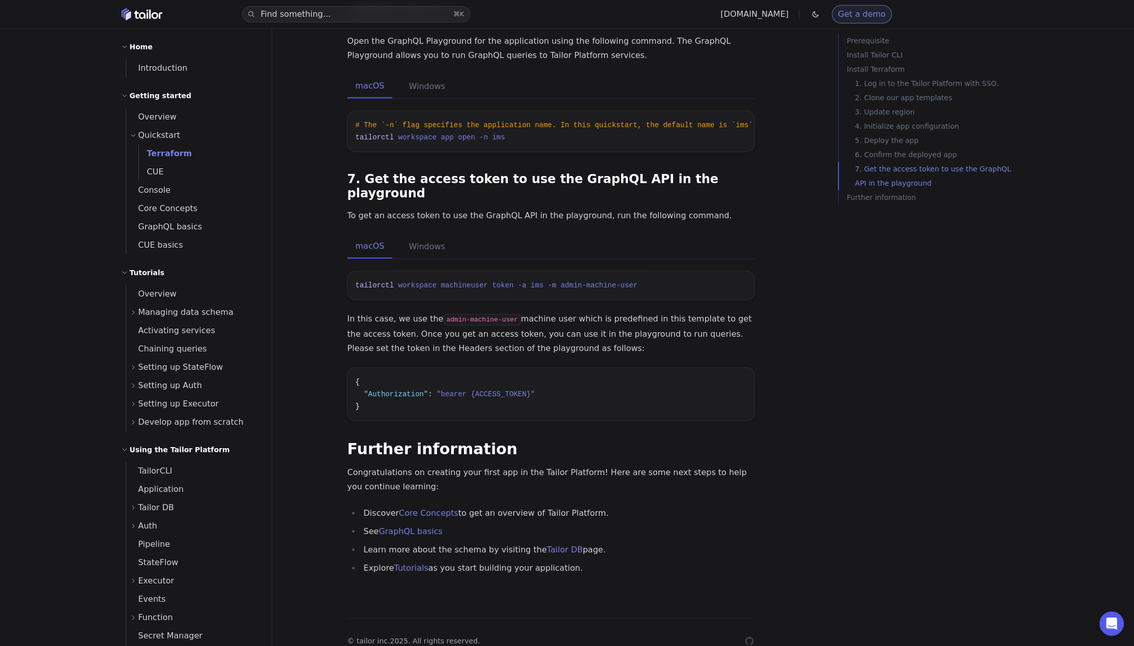
click at [495, 466] on p "Congratulations on creating your first app in the Tailor Platform! Here are som…" at bounding box center [551, 480] width 407 height 29
click at [440, 508] on link "Core Concepts" at bounding box center [429, 513] width 60 height 10
click at [422, 527] on link "GraphQL basics" at bounding box center [411, 532] width 64 height 10
click at [547, 545] on link "Tailor DB" at bounding box center [565, 550] width 36 height 10
click at [407, 563] on link "Tutorials" at bounding box center [411, 568] width 34 height 10
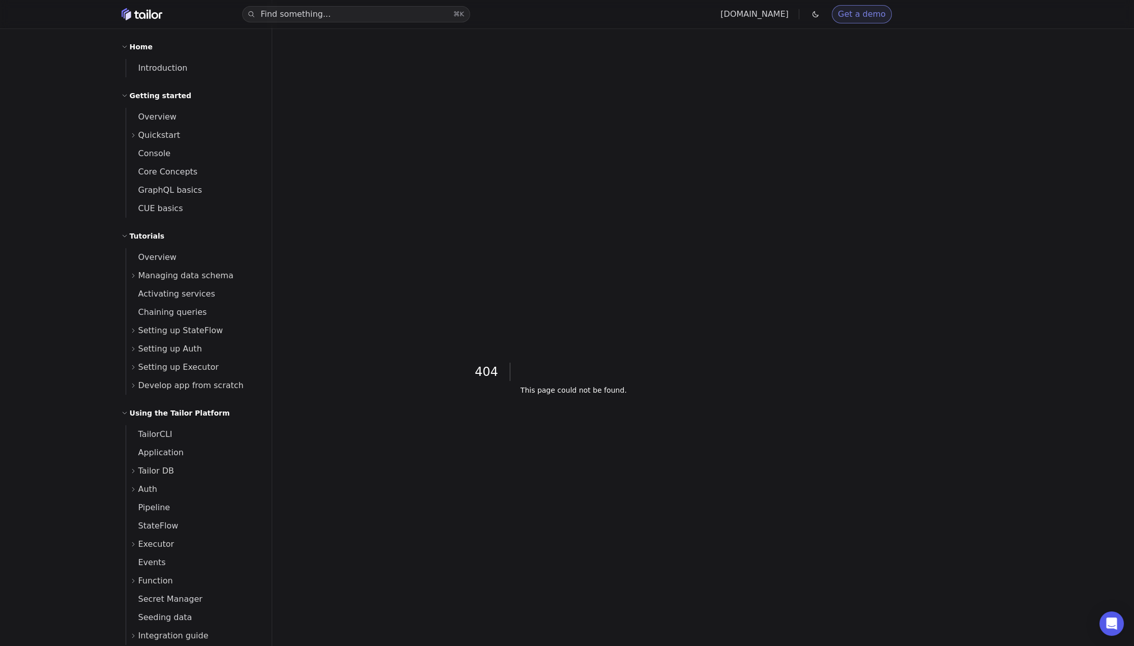
click at [525, 147] on div "404 This page could not be found ." at bounding box center [551, 384] width 407 height 646
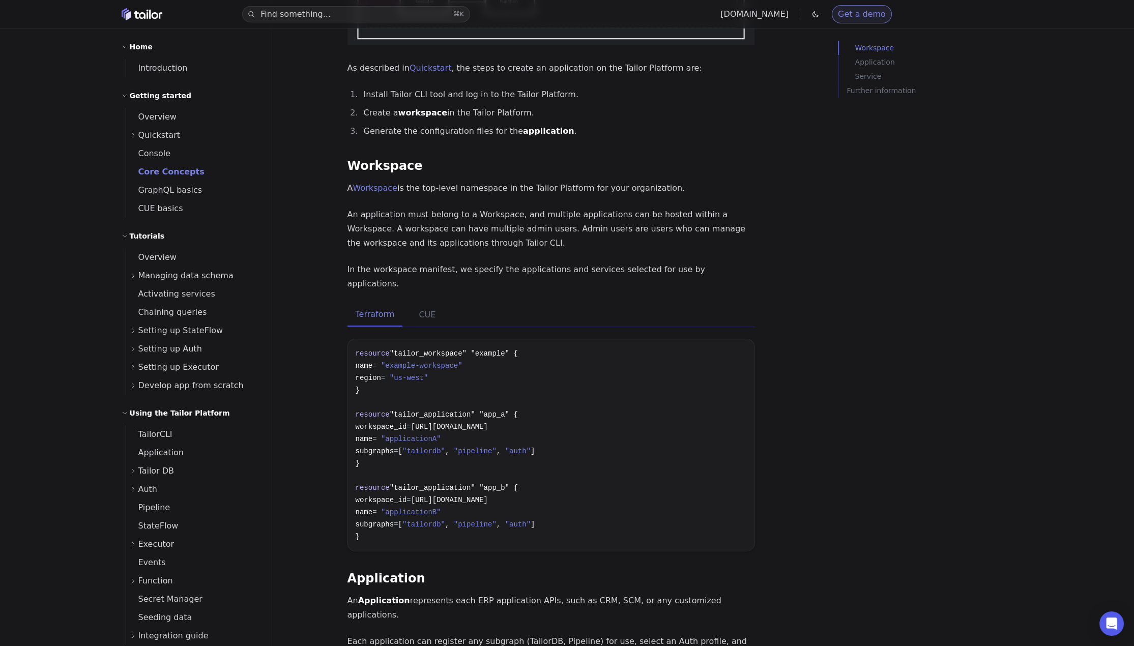
scroll to position [313, 0]
click at [132, 137] on icon at bounding box center [133, 135] width 6 height 6
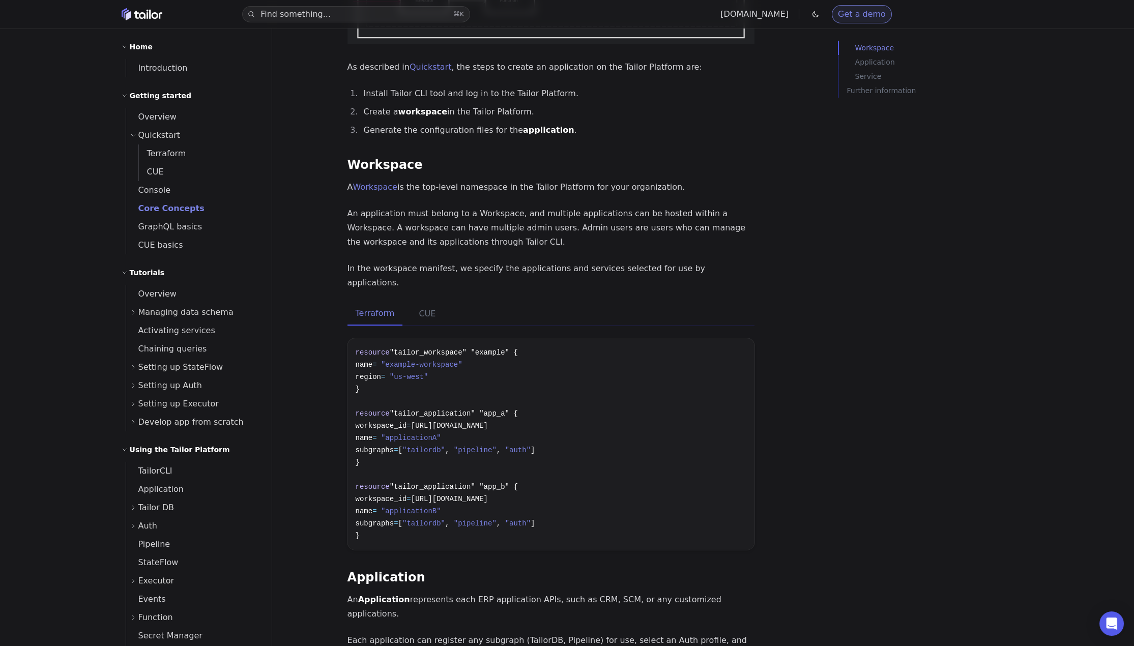
click at [132, 137] on icon at bounding box center [133, 135] width 6 height 6
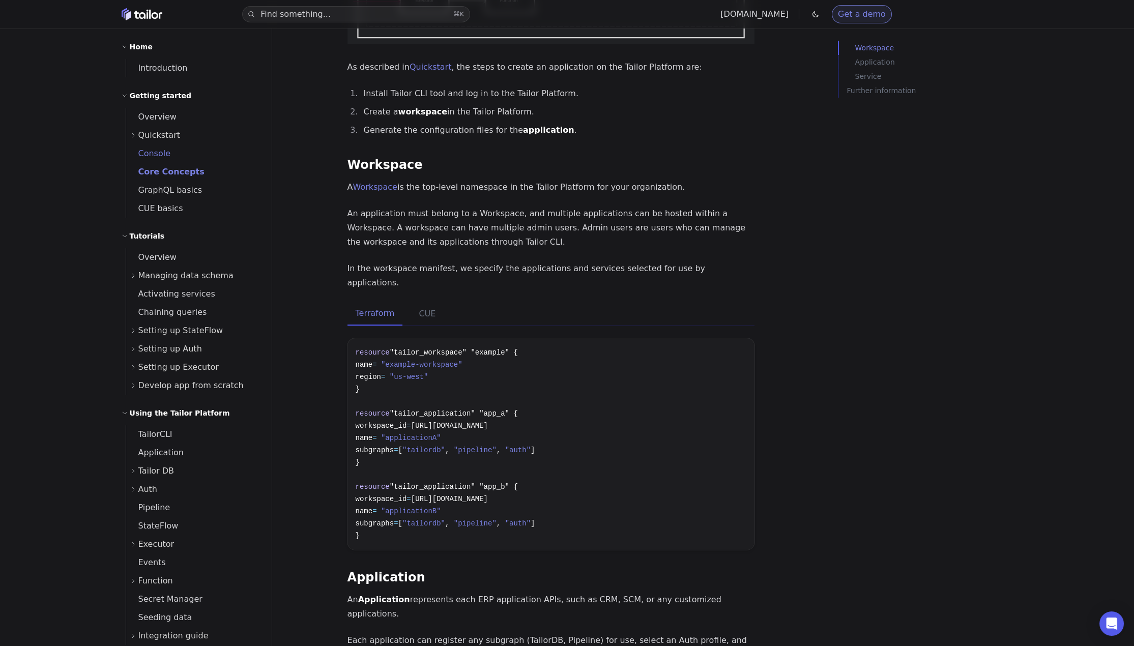
click at [155, 151] on span "Console" at bounding box center [148, 154] width 45 height 10
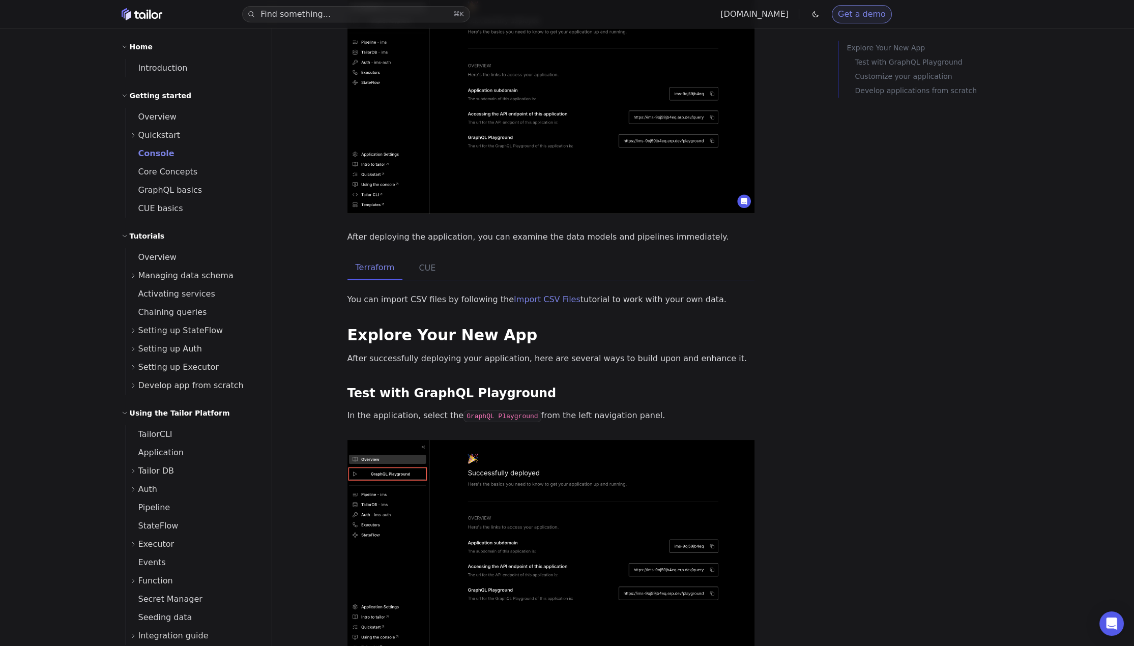
scroll to position [201, 0]
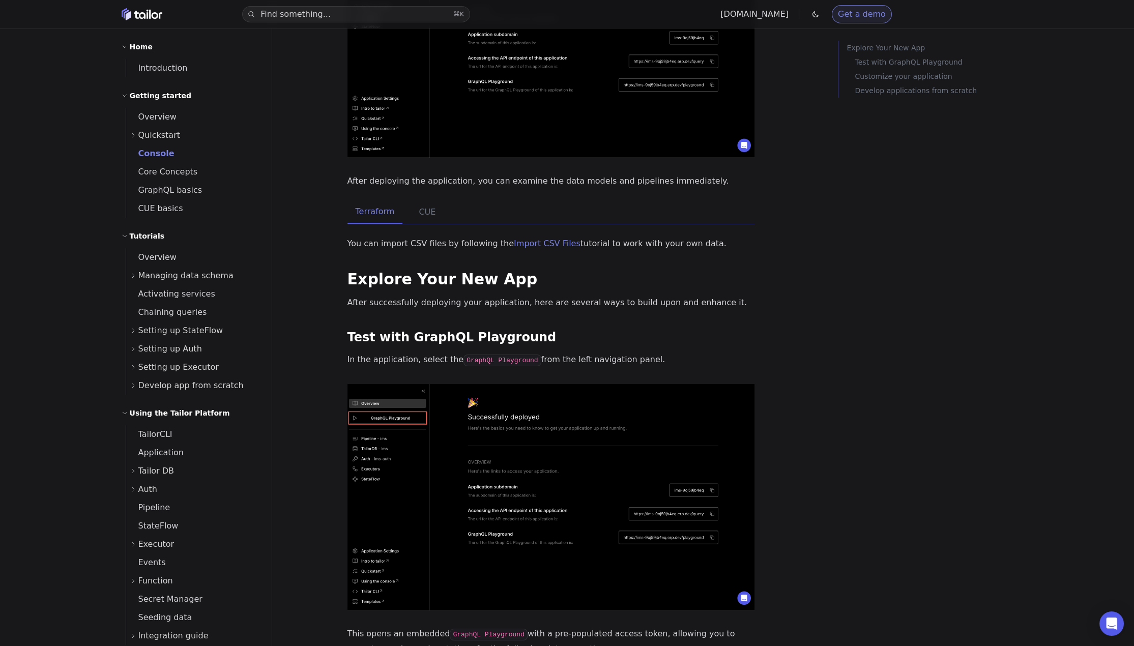
click at [856, 355] on div "Explore Your New App Test with GraphQL Playground Customize your application De…" at bounding box center [929, 364] width 183 height 646
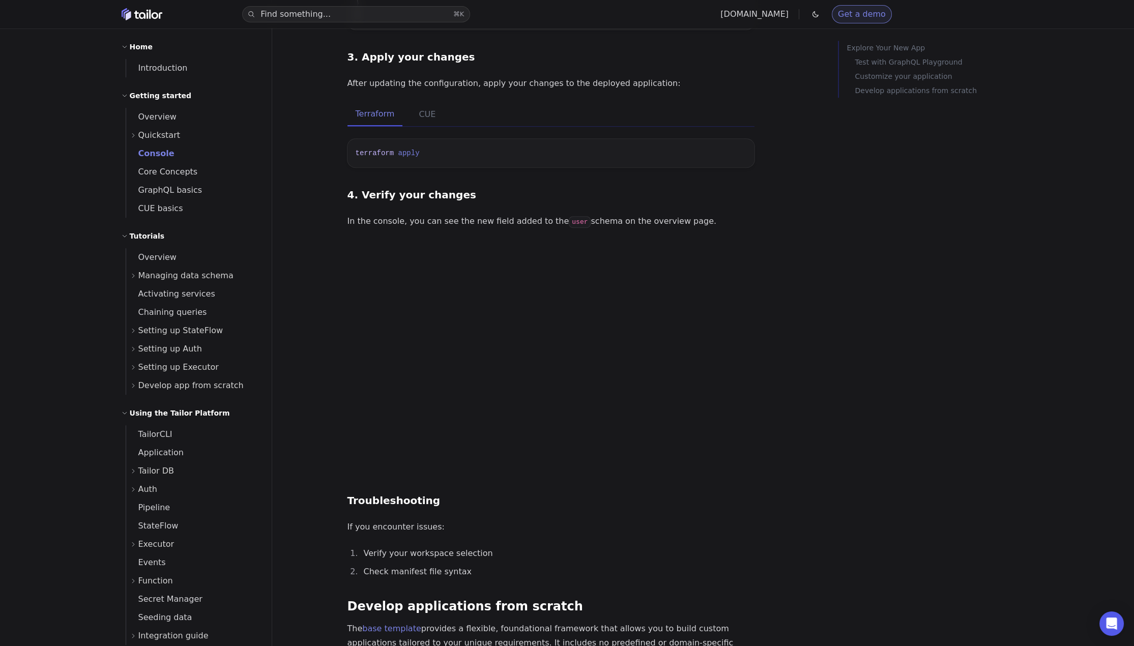
scroll to position [1789, 0]
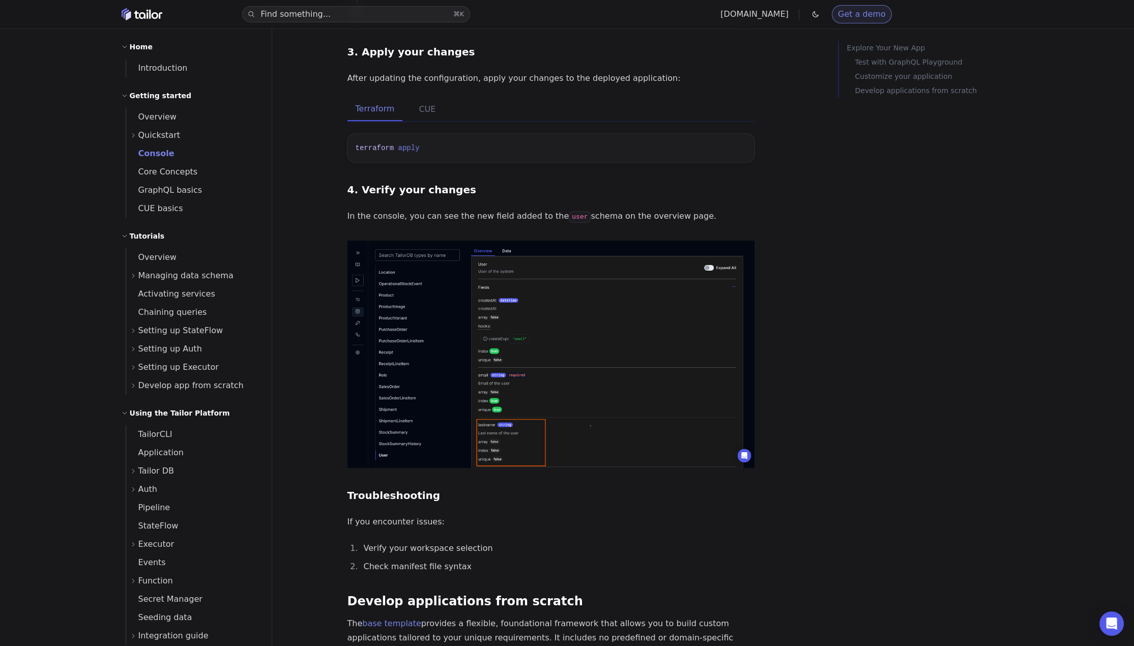
click at [436, 216] on p "In the console, you can see the new field added to the user schema on the overv…" at bounding box center [551, 216] width 407 height 15
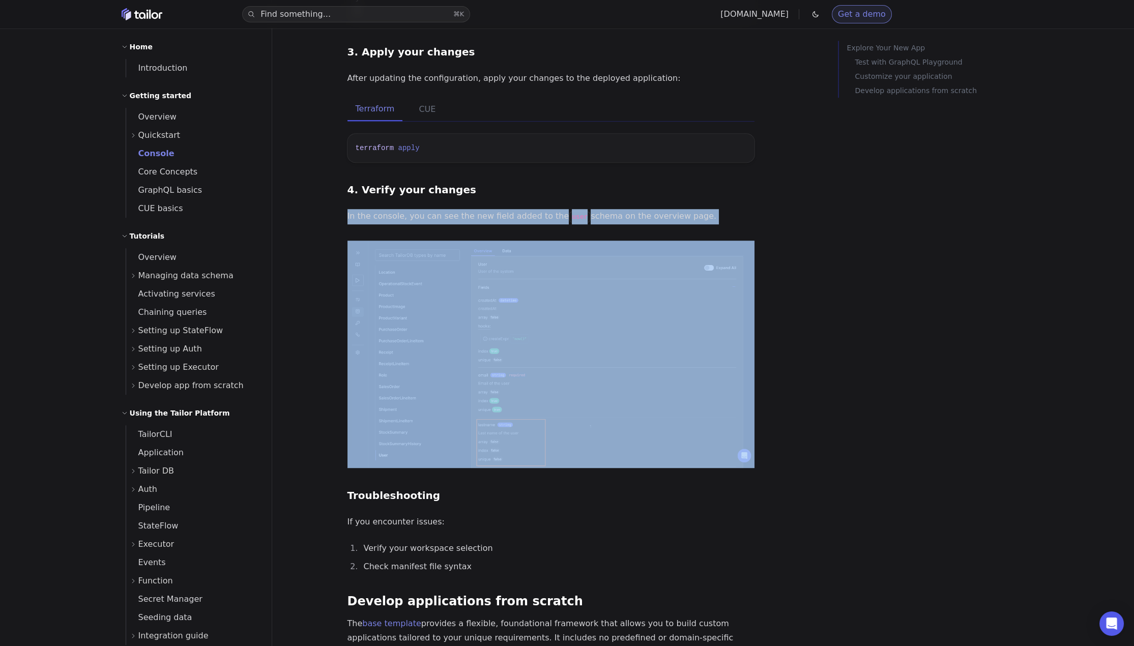
copy div "In the console, you can see the new field added to the user schema on the overv…"
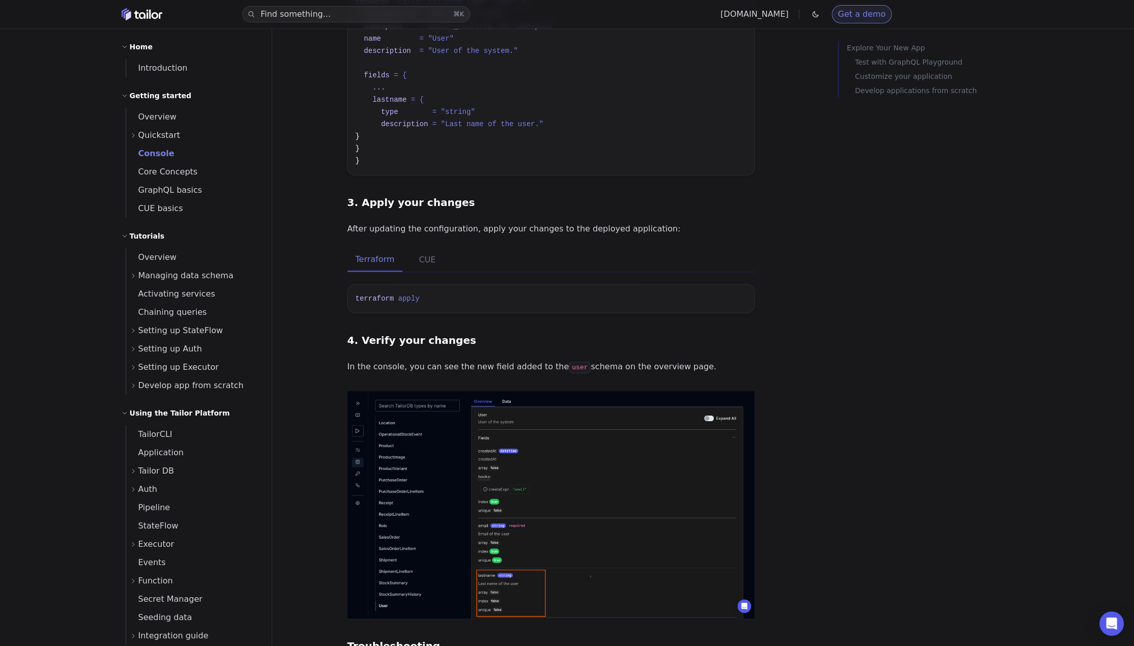
scroll to position [1640, 0]
click at [884, 323] on div "Explore Your New App Test with GraphQL Playground Customize your application De…" at bounding box center [929, 364] width 183 height 646
